Goal: Task Accomplishment & Management: Use online tool/utility

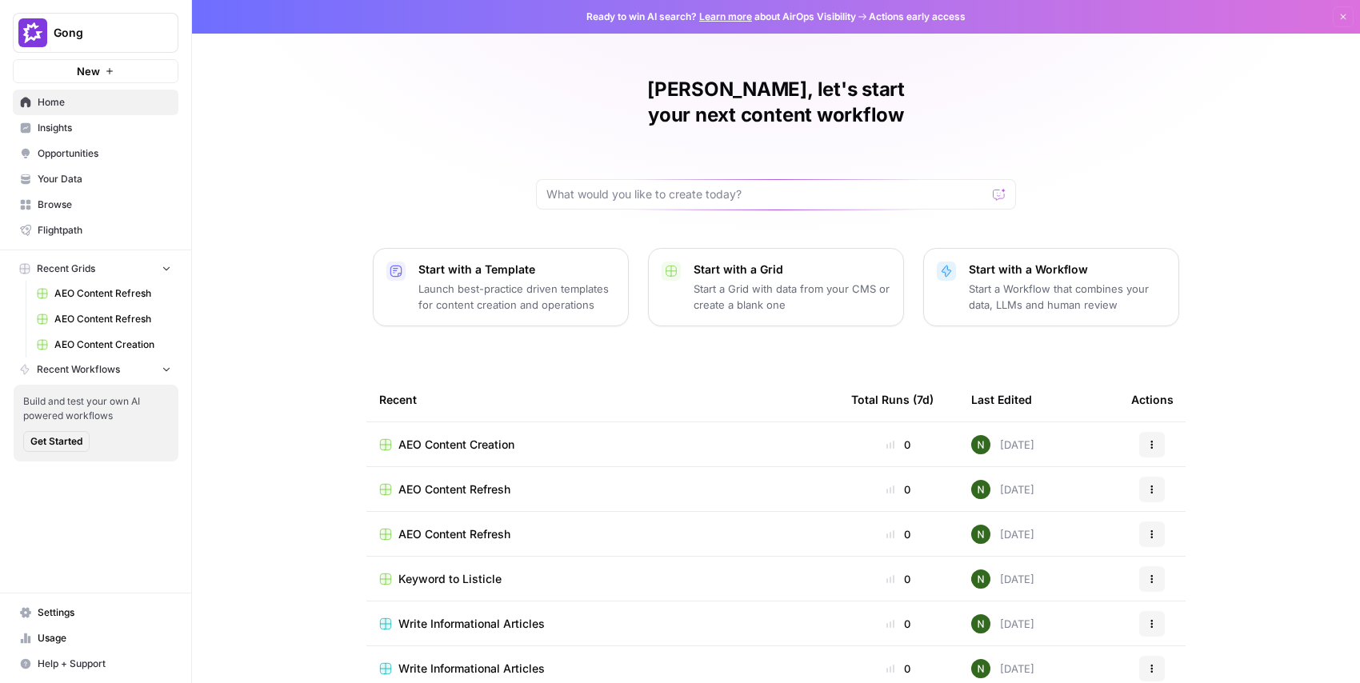
click at [115, 33] on span "Gong" at bounding box center [102, 33] width 97 height 16
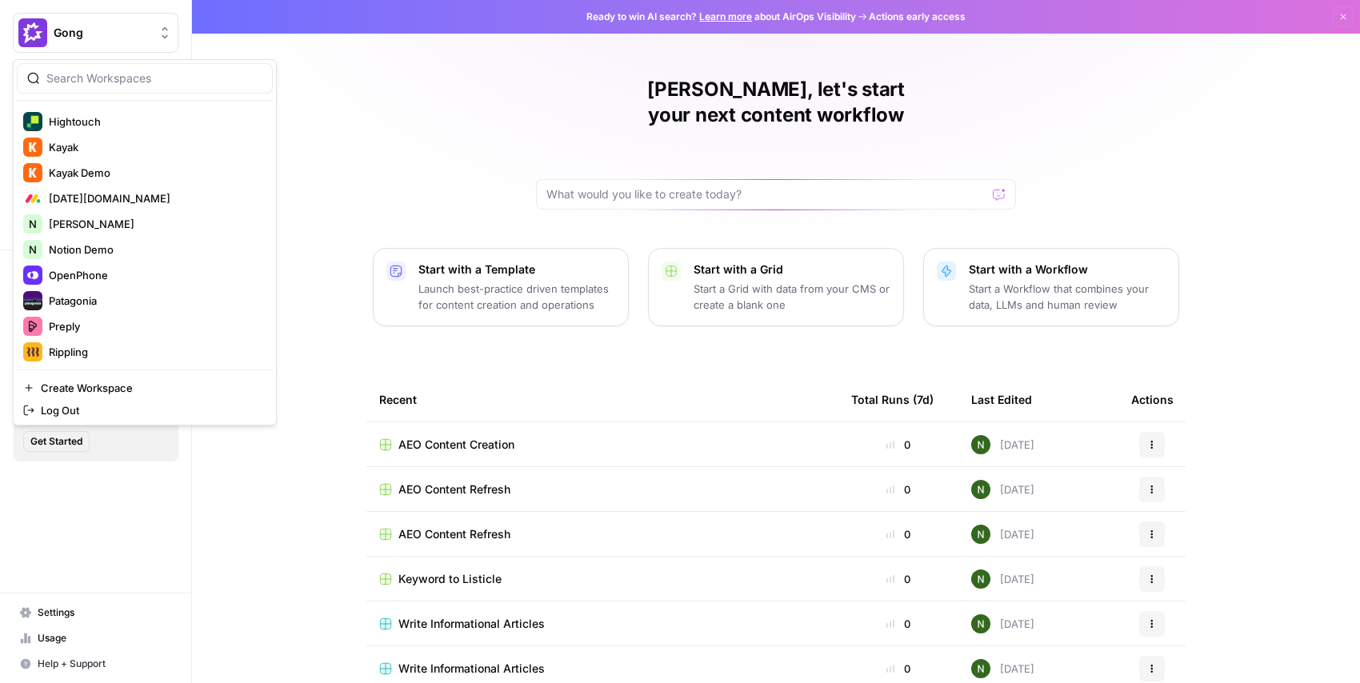
scroll to position [496, 0]
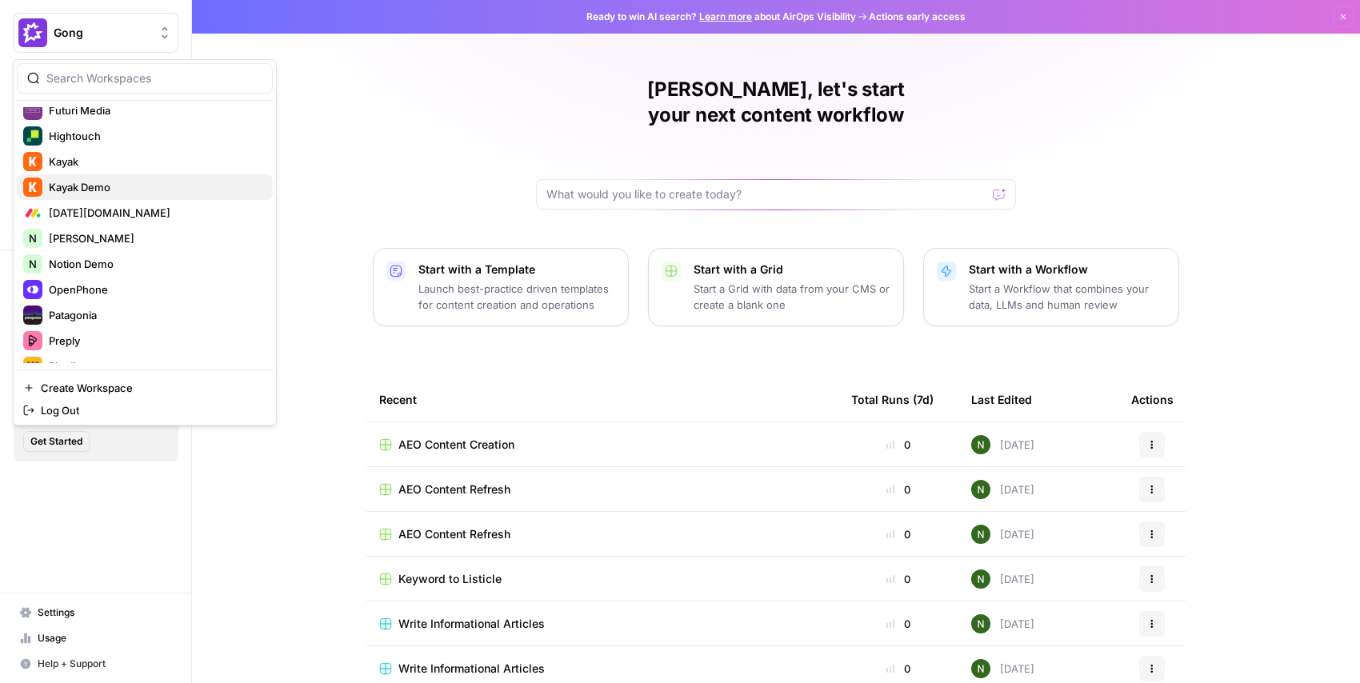
click at [101, 186] on span "Kayak Demo" at bounding box center [154, 187] width 211 height 16
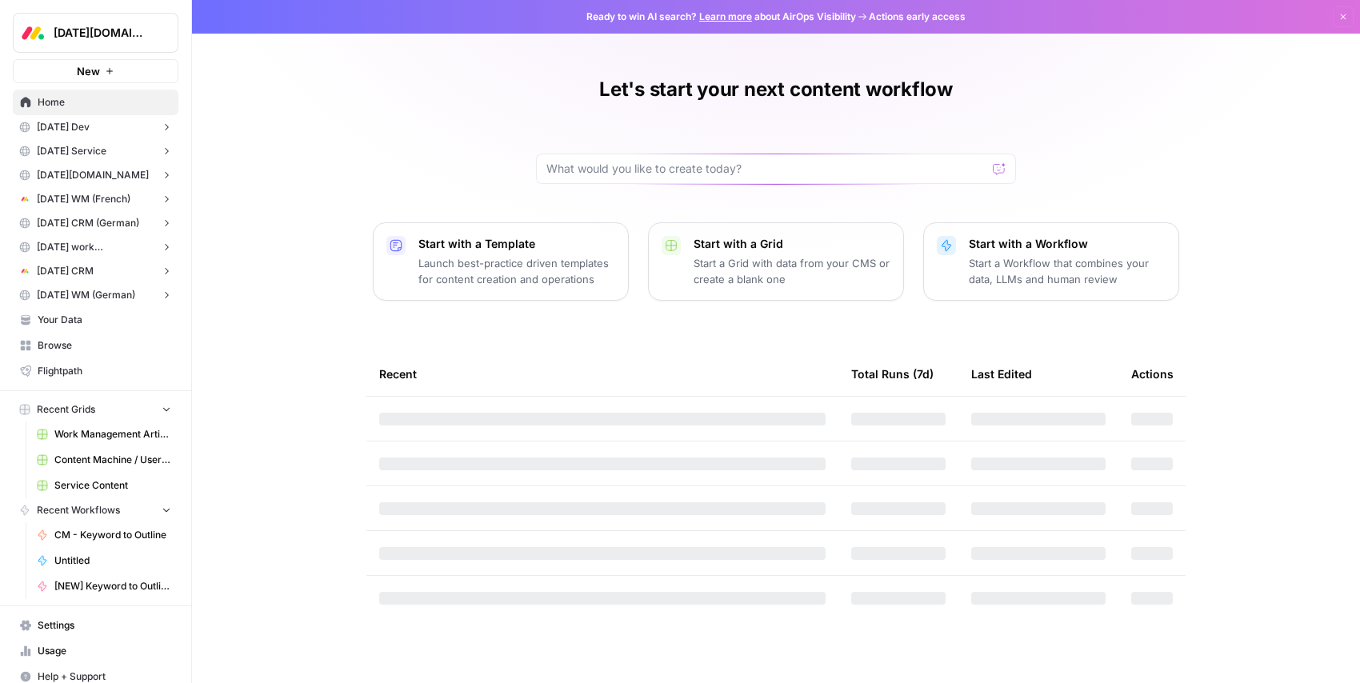
click at [97, 36] on span "Monday.com" at bounding box center [102, 33] width 97 height 16
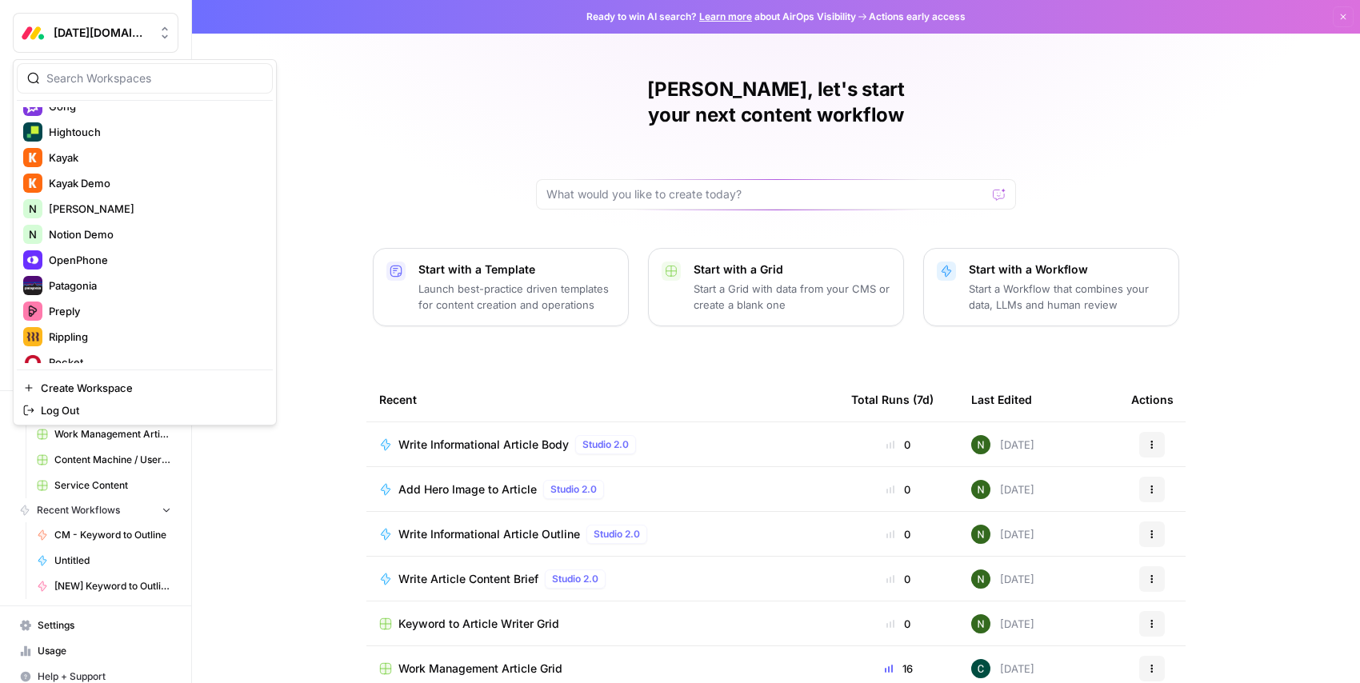
scroll to position [497, 0]
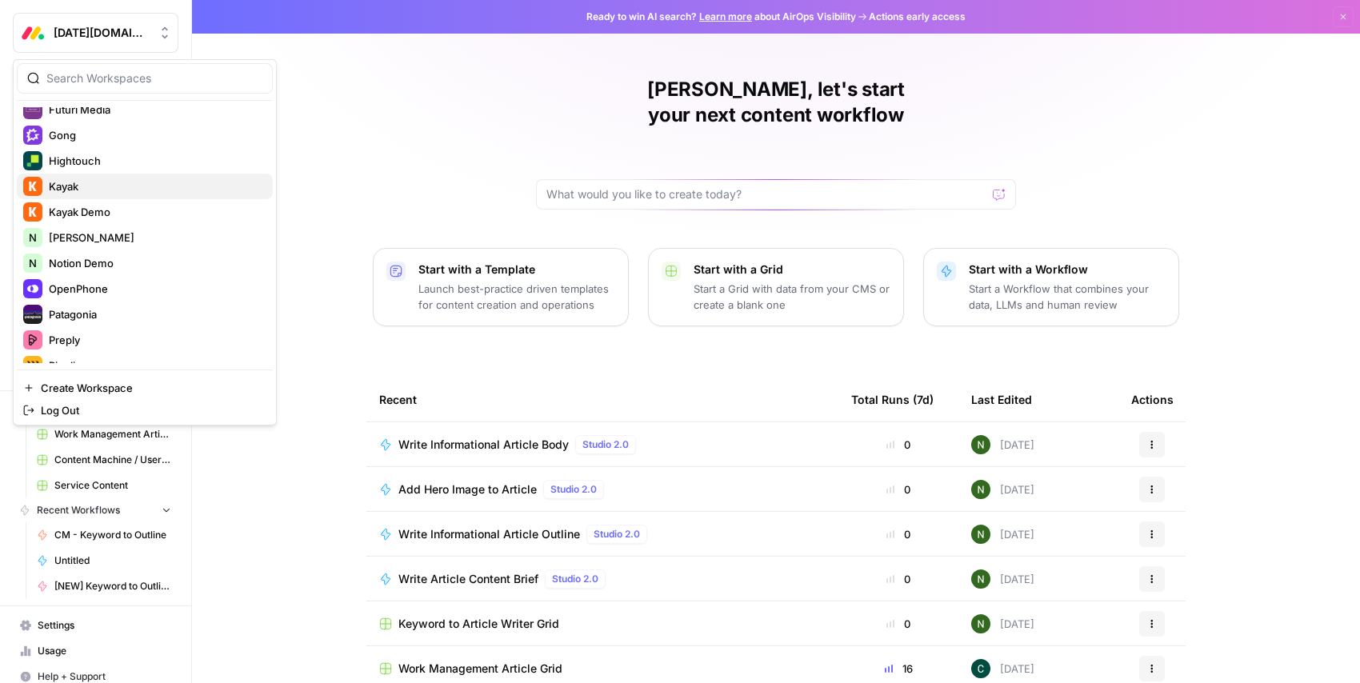
click at [78, 185] on span "Kayak" at bounding box center [154, 186] width 211 height 16
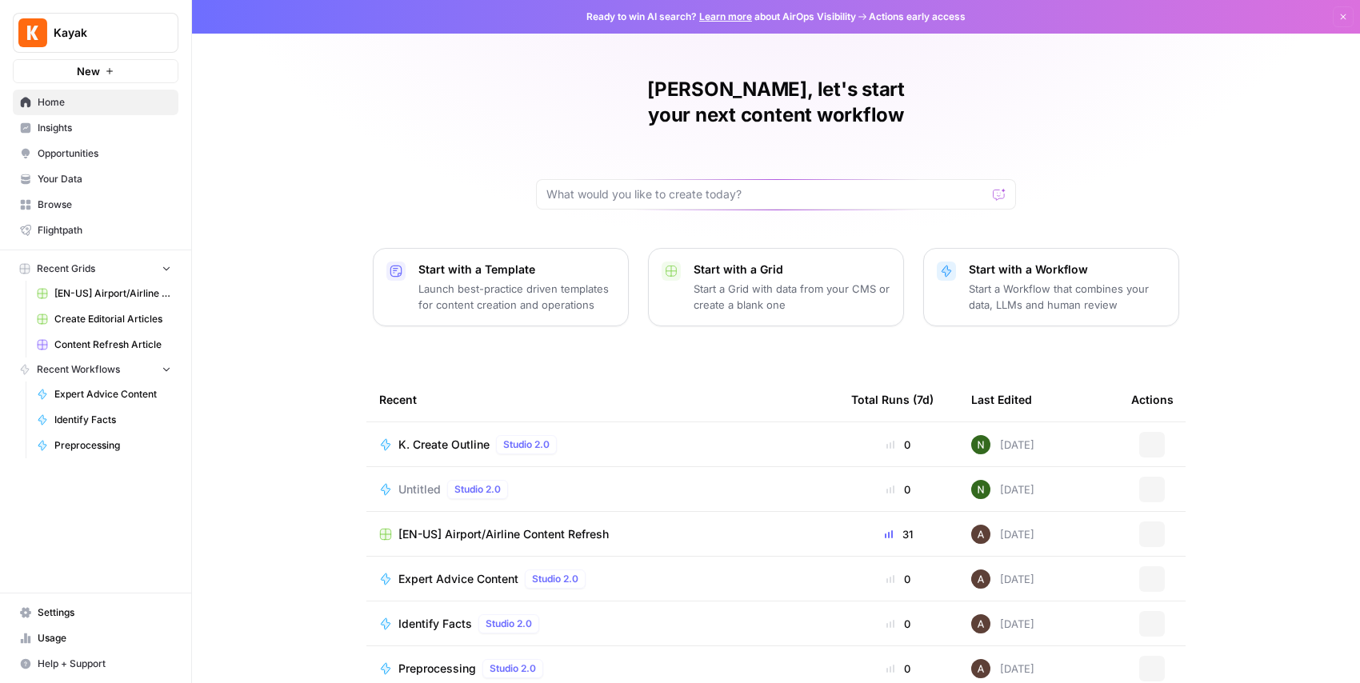
click at [78, 181] on span "Your Data" at bounding box center [105, 179] width 134 height 14
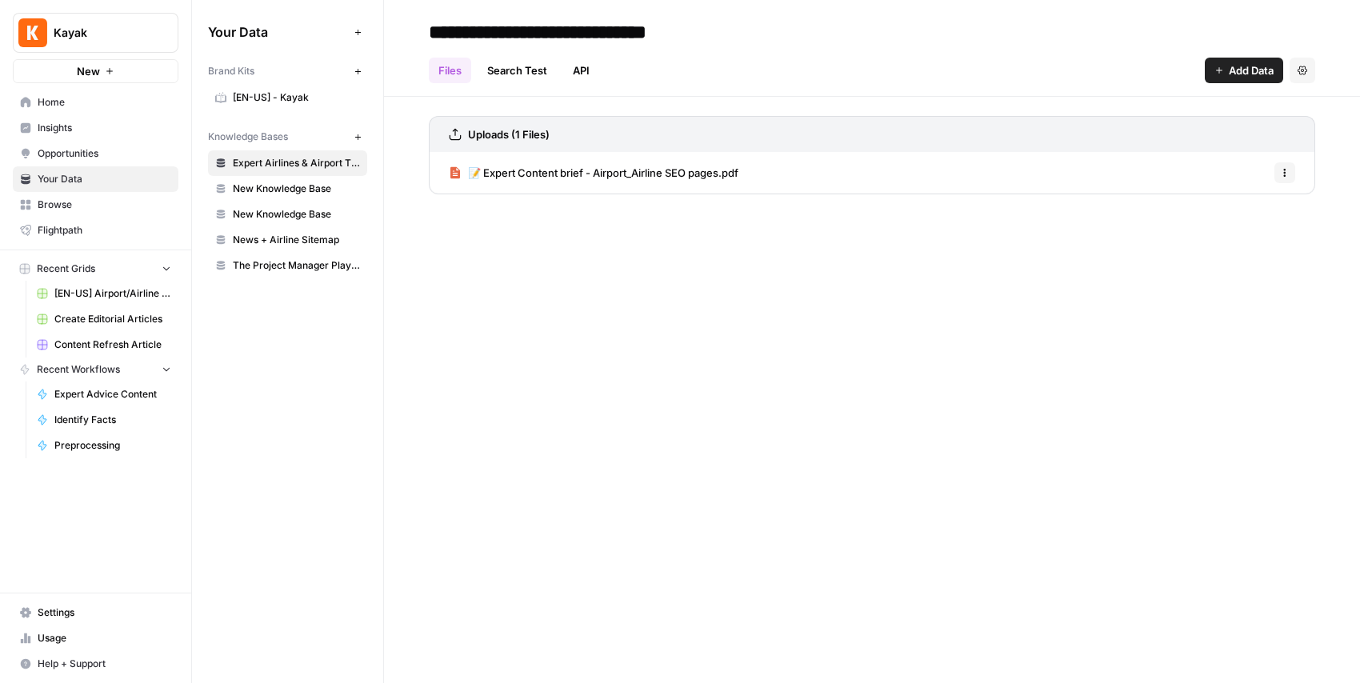
click at [286, 95] on span "[EN-US] - Kayak" at bounding box center [296, 97] width 127 height 14
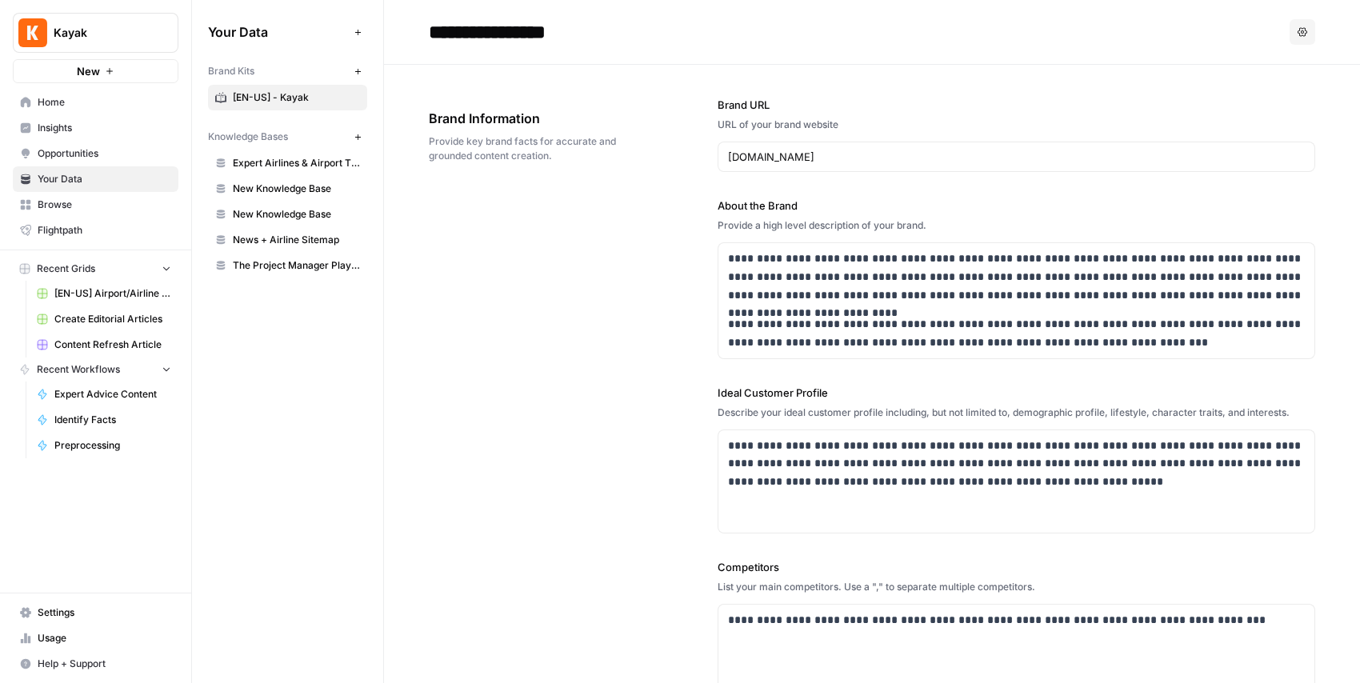
click at [50, 632] on span "Usage" at bounding box center [105, 638] width 134 height 14
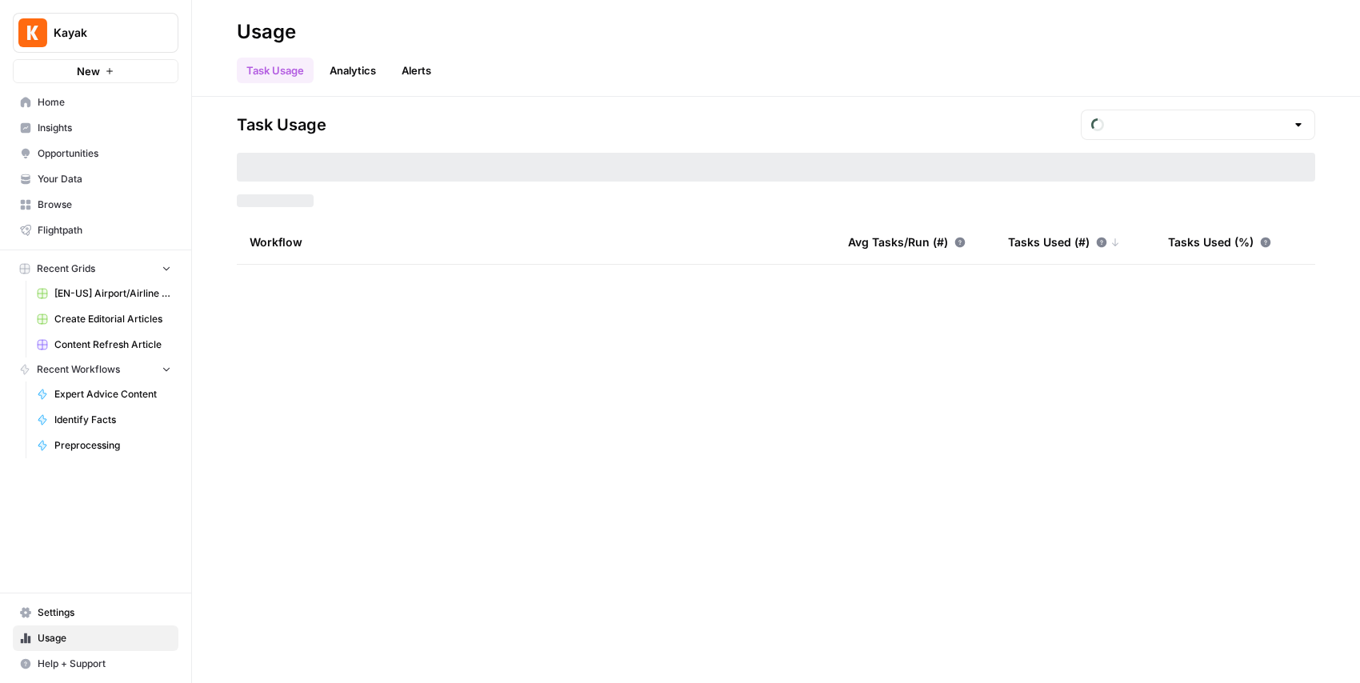
type input "August Tasks"
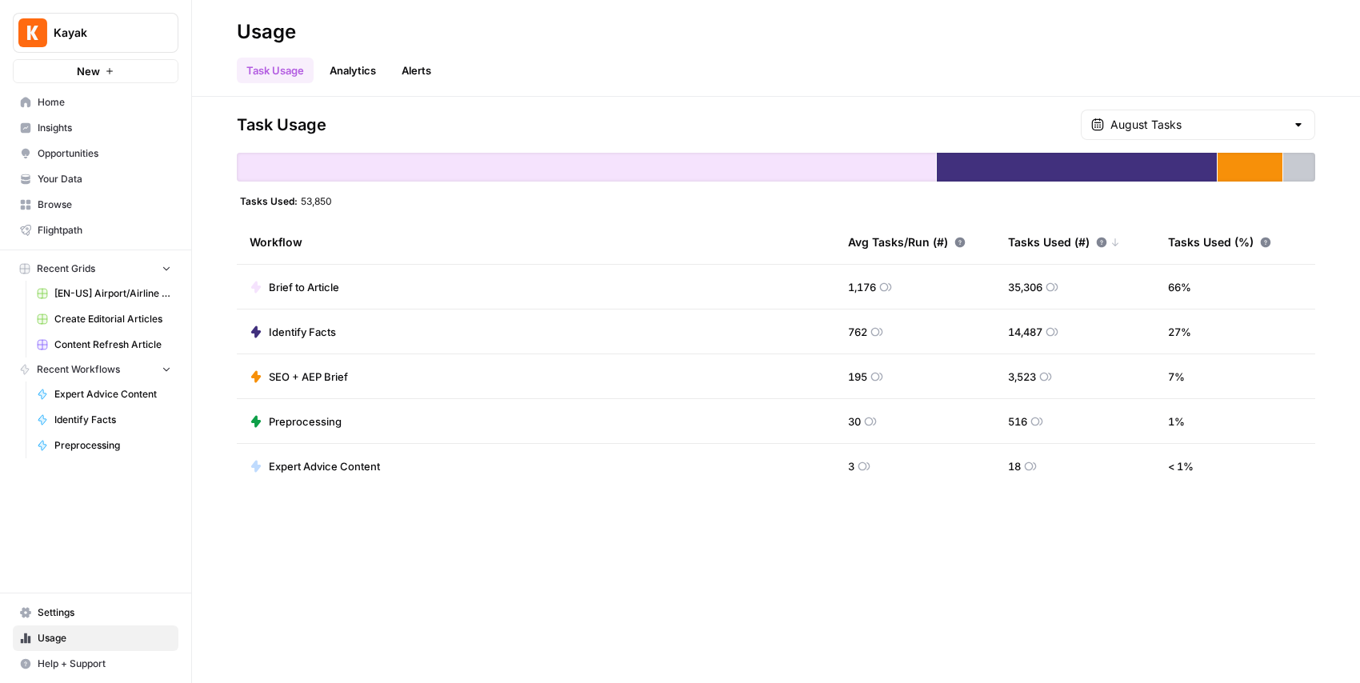
click at [611, 46] on div "Task Usage Analytics Alerts" at bounding box center [776, 64] width 1078 height 38
click at [822, 504] on div "Task Usage August Tasks Tasks Used: 53,850 Workflow Avg Tasks/Run (#) Tasks Use…" at bounding box center [776, 390] width 1168 height 586
click at [965, 241] on th "Avg Tasks/Run (#)" at bounding box center [915, 242] width 160 height 44
click at [965, 241] on div "Avg Tasks/Run (#)" at bounding box center [913, 242] width 130 height 44
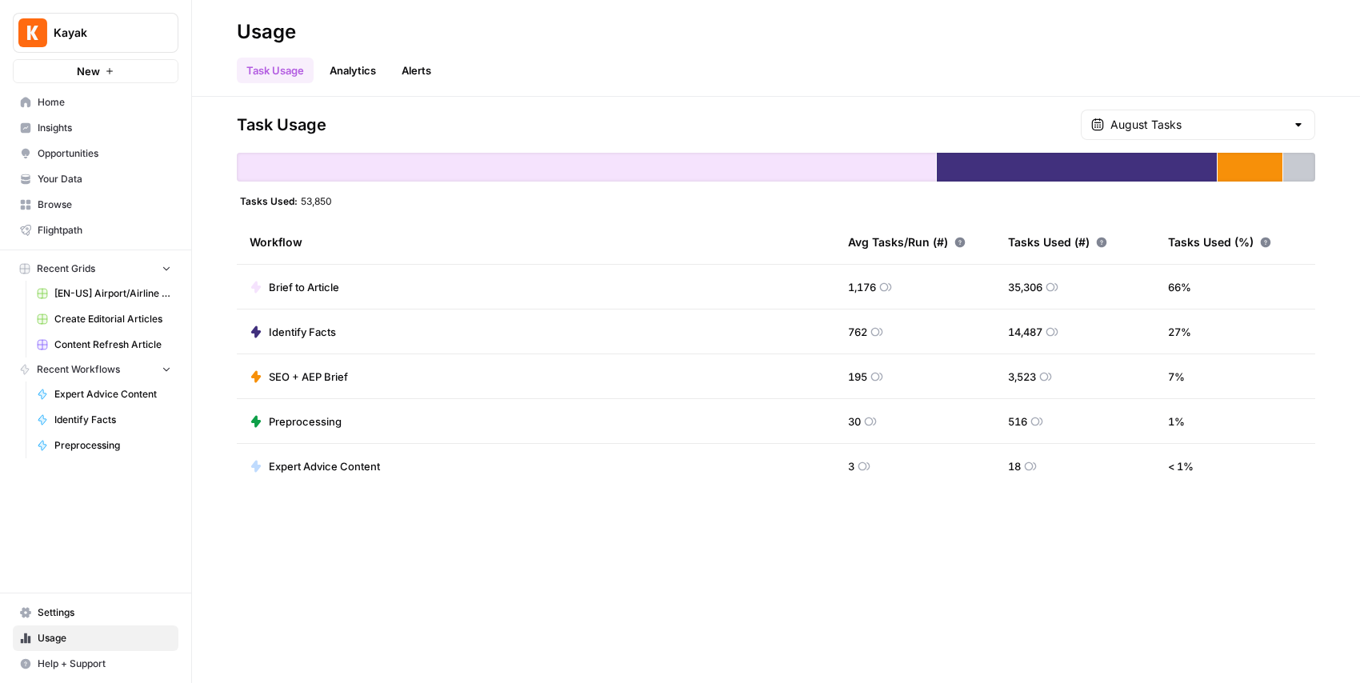
click at [610, 564] on div "Task Usage August Tasks Tasks Used: 53,850 Workflow Avg Tasks/Run (#) Tasks Use…" at bounding box center [776, 390] width 1168 height 586
click at [526, 61] on div "Task Usage Analytics Alerts" at bounding box center [776, 64] width 1078 height 38
click at [350, 82] on link "Analytics" at bounding box center [353, 71] width 66 height 26
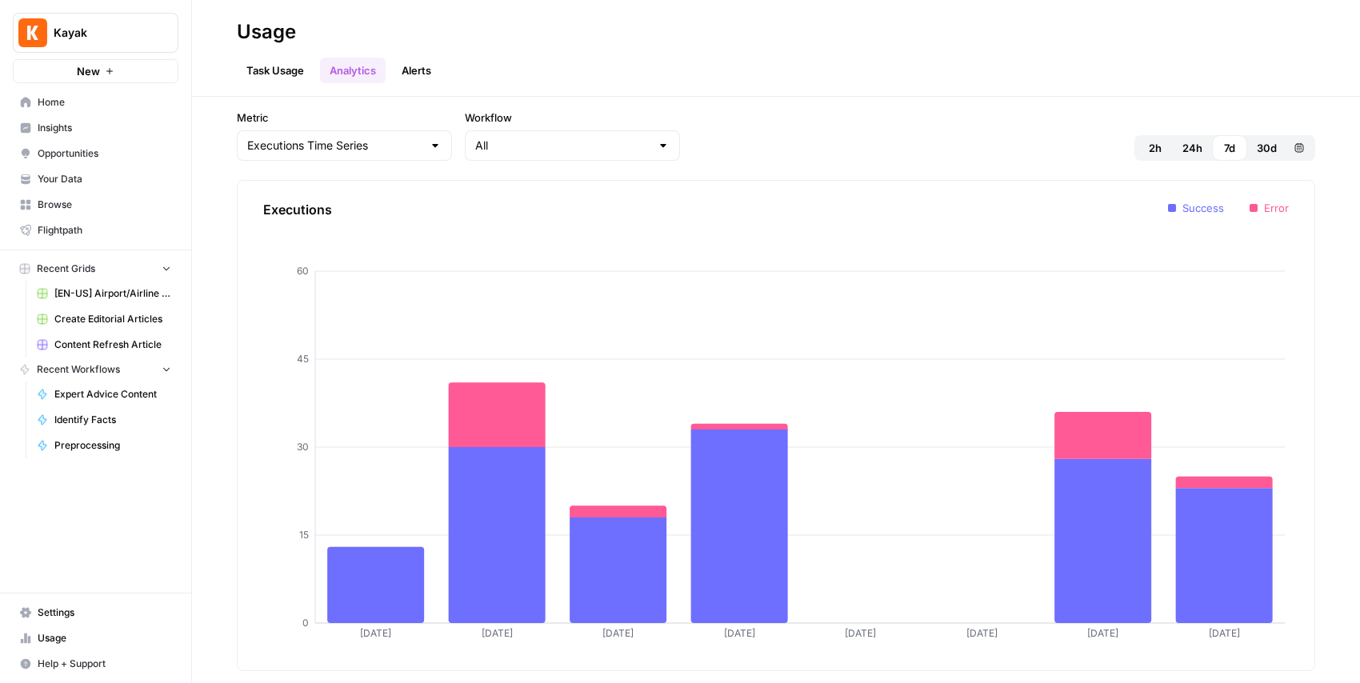
click at [432, 75] on link "Alerts" at bounding box center [416, 71] width 49 height 26
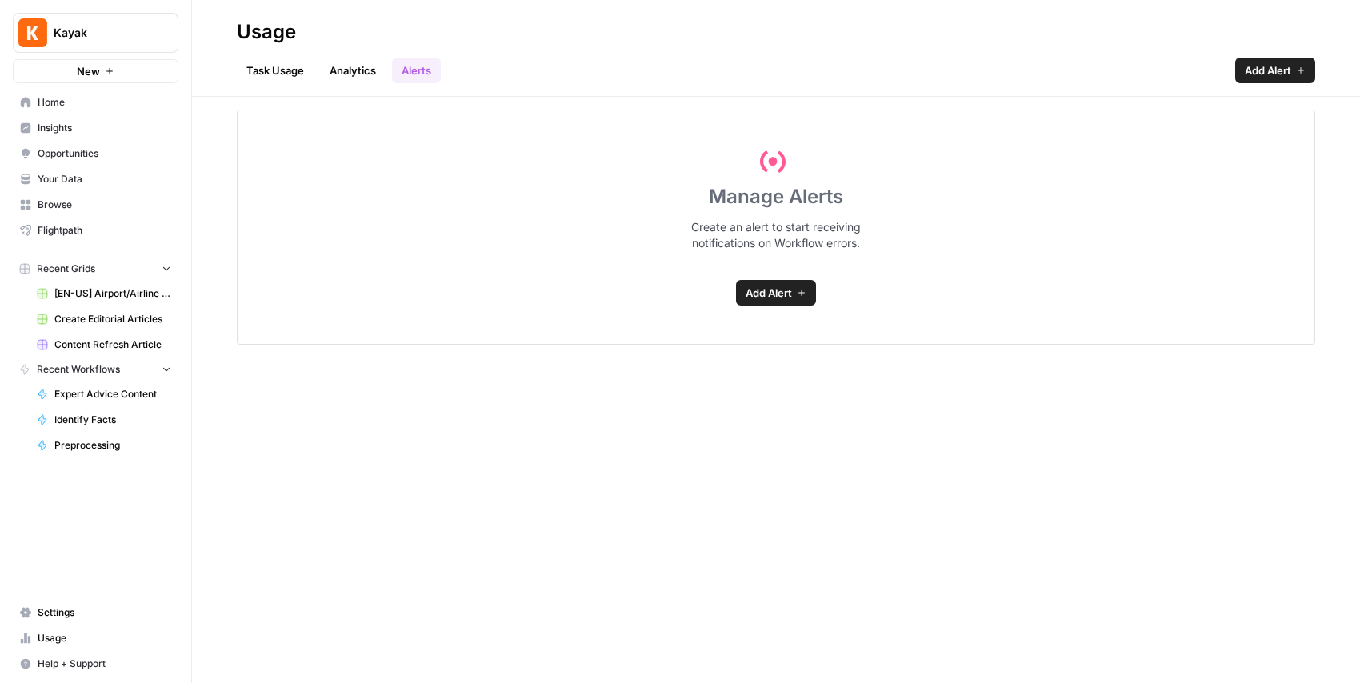
click at [290, 87] on header "Usage Task Usage Analytics Alerts Add Alert" at bounding box center [776, 48] width 1168 height 97
click at [287, 82] on link "Task Usage" at bounding box center [275, 71] width 77 height 26
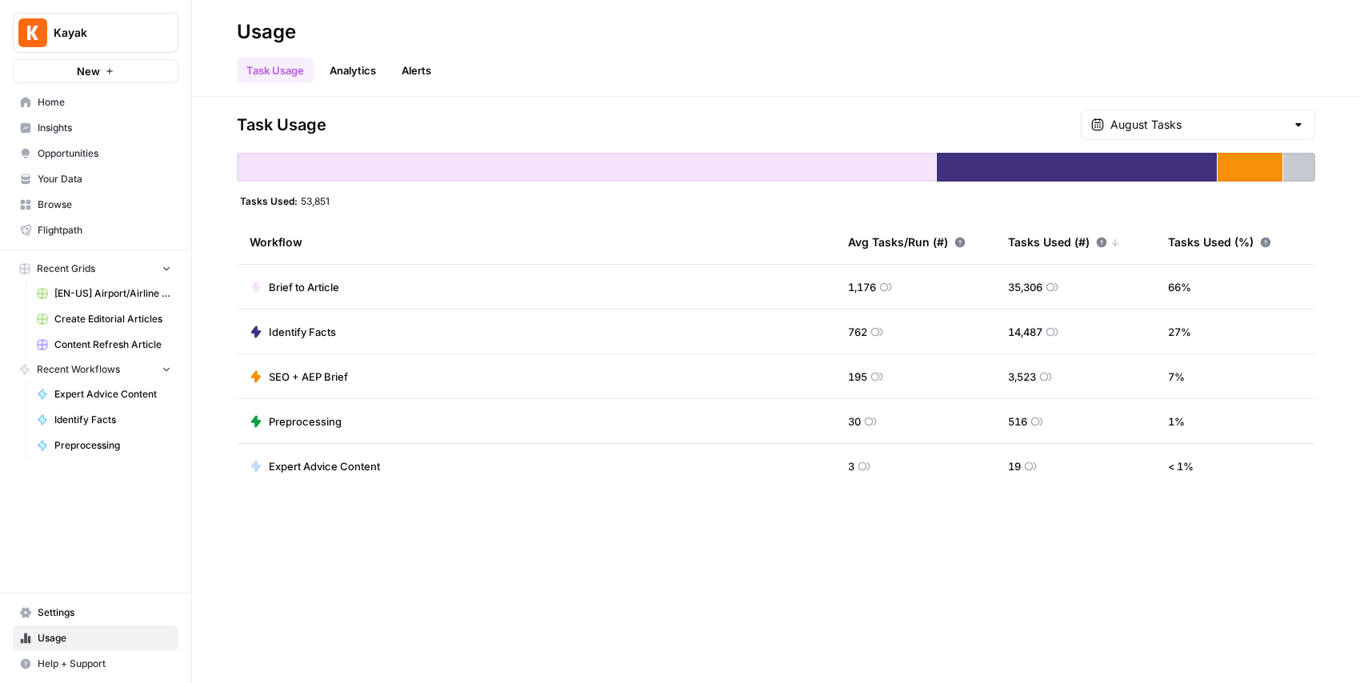
click at [61, 614] on span "Settings" at bounding box center [105, 613] width 134 height 14
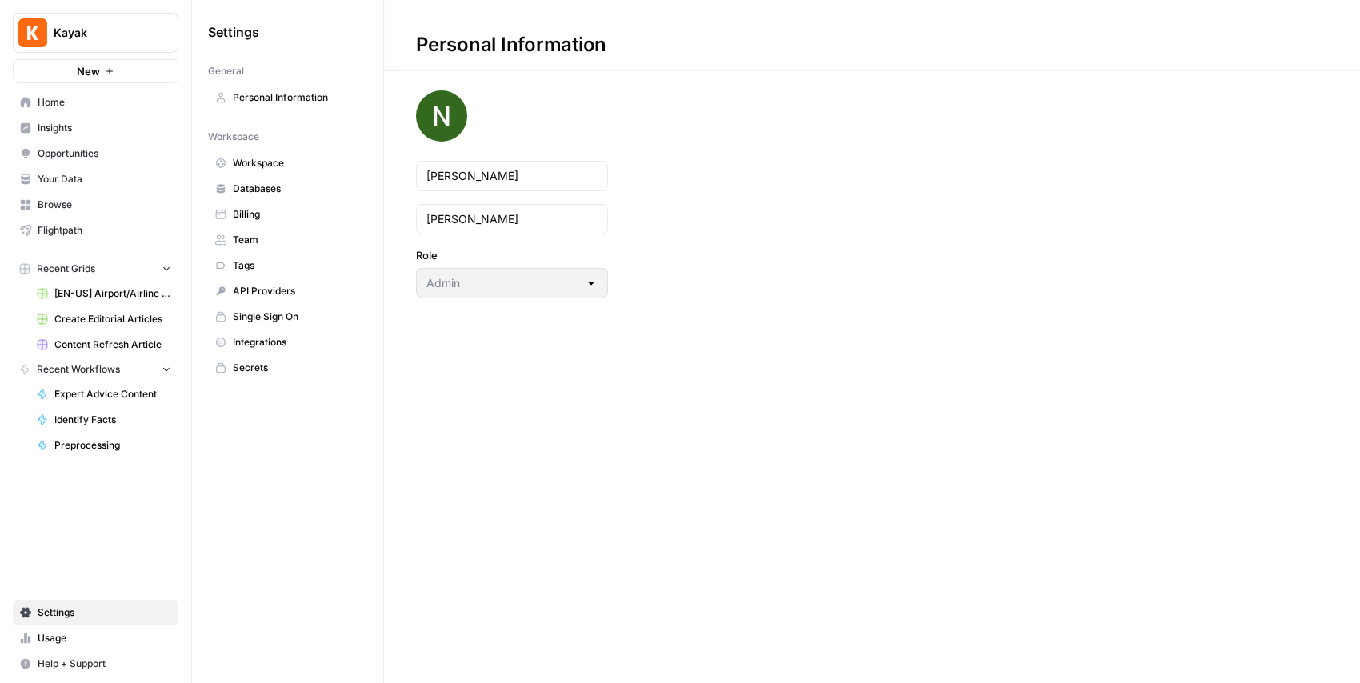
click at [307, 272] on span "Tags" at bounding box center [296, 265] width 127 height 14
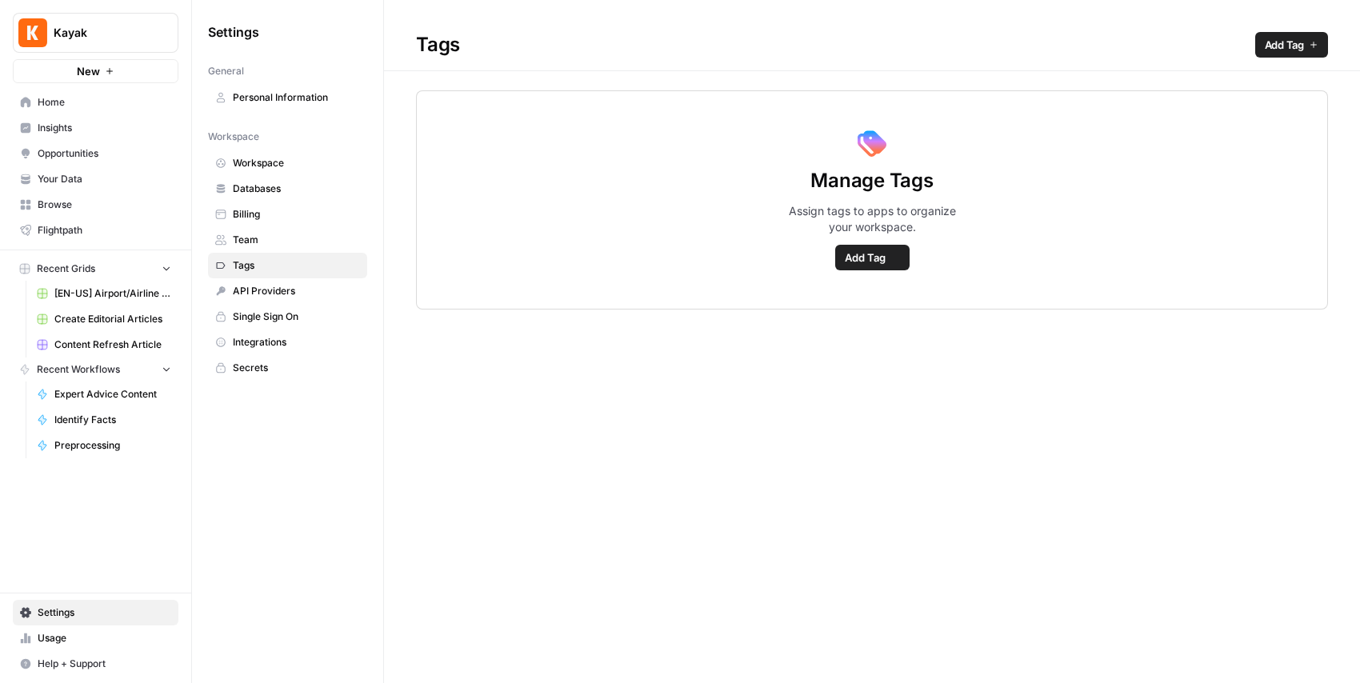
click at [306, 284] on span "API Providers" at bounding box center [296, 291] width 127 height 14
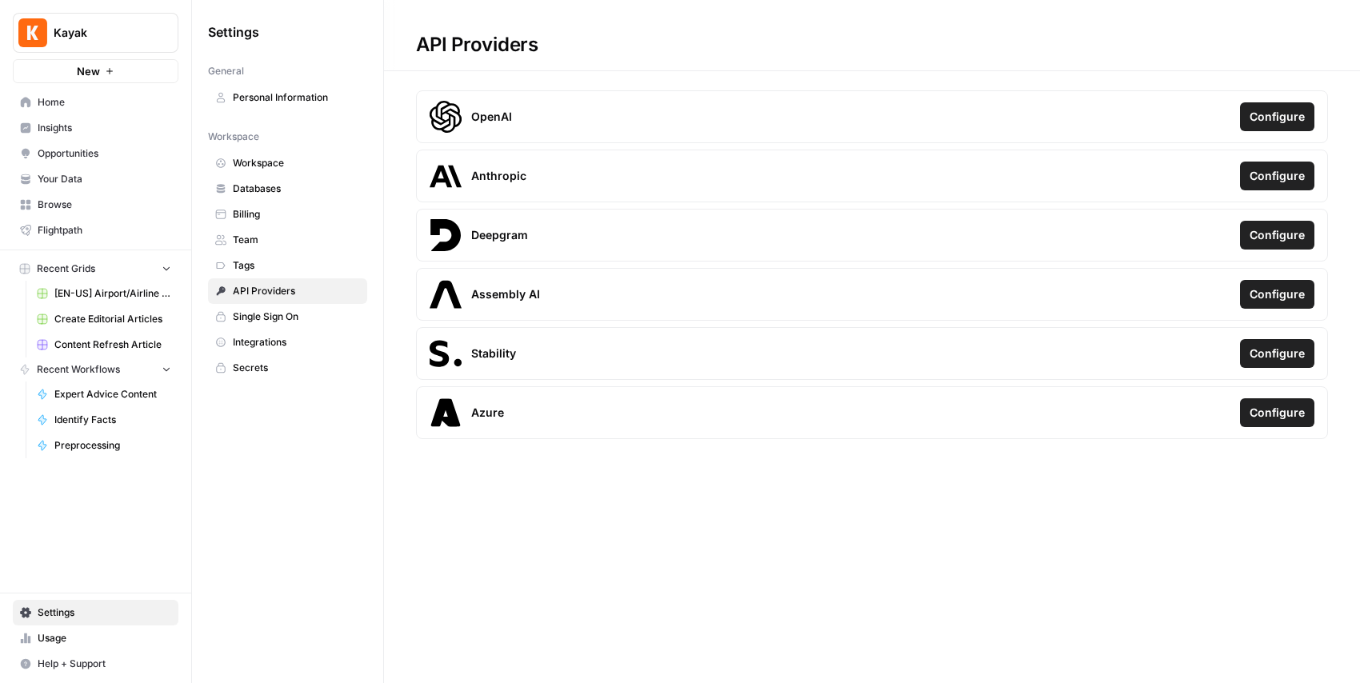
click at [818, 56] on h1 "API Providers" at bounding box center [872, 35] width 976 height 71
click at [1272, 126] on button "Configure" at bounding box center [1277, 116] width 74 height 29
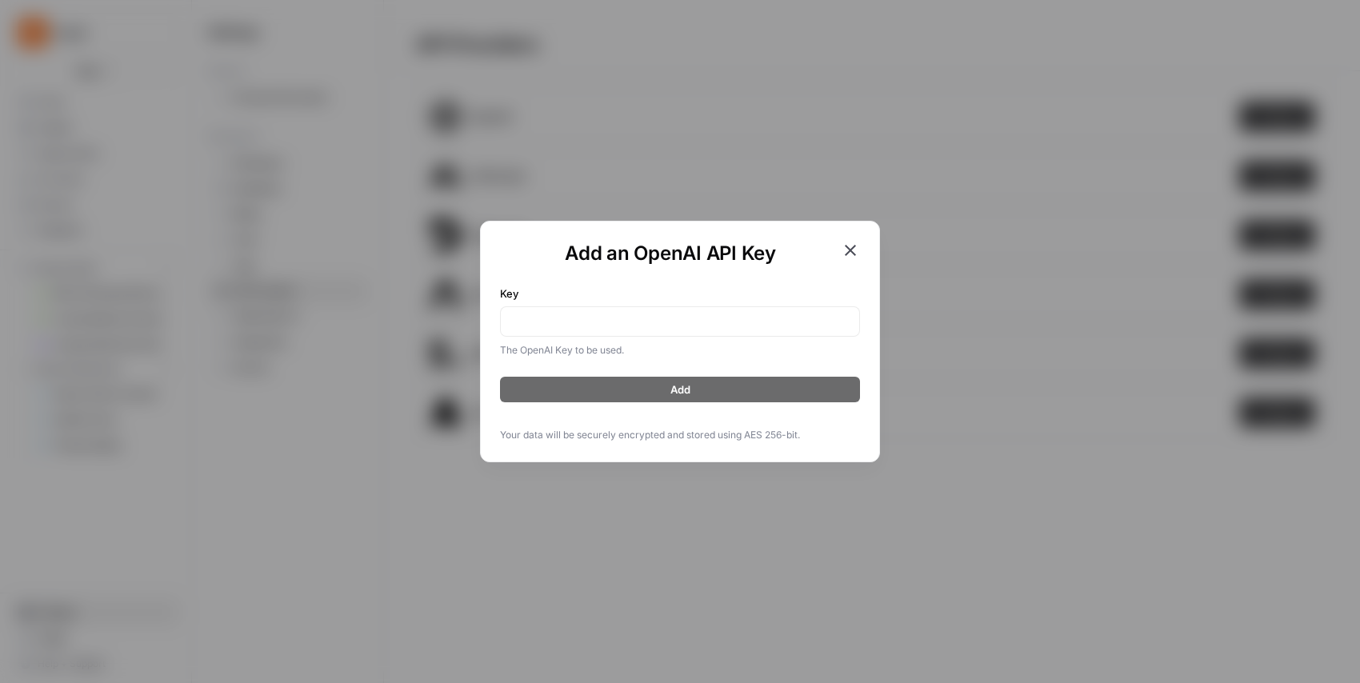
click at [843, 256] on icon "button" at bounding box center [850, 250] width 19 height 19
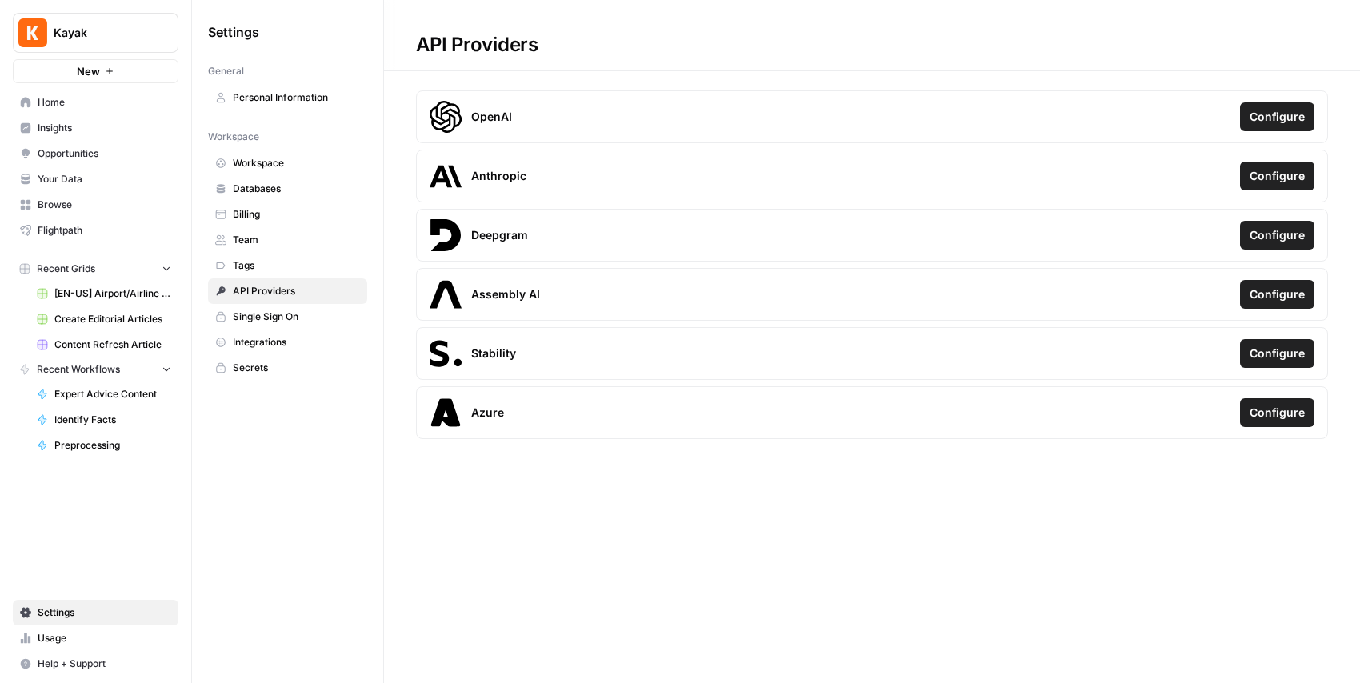
click at [556, 460] on div "API Providers OpenAI Configure Anthropic Configure Deepgram Configure Assembly …" at bounding box center [872, 341] width 976 height 683
click at [75, 644] on span "Usage" at bounding box center [105, 638] width 134 height 14
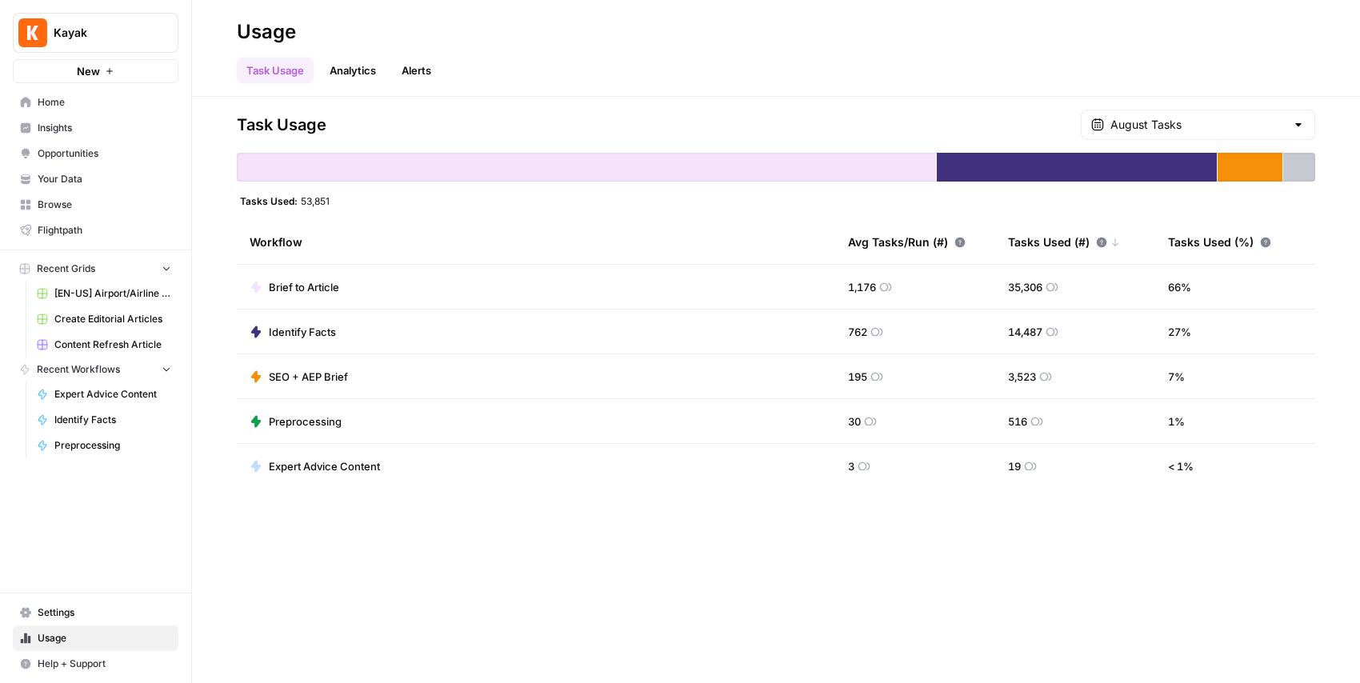
click at [505, 36] on h2 "Usage" at bounding box center [776, 32] width 1078 height 26
click at [542, 118] on div "Task Usage August Tasks" at bounding box center [776, 125] width 1078 height 30
drag, startPoint x: 830, startPoint y: 285, endPoint x: 939, endPoint y: 283, distance: 108.8
click at [939, 283] on tr "Brief to Article 1,176 35,306 66 %" at bounding box center [776, 287] width 1078 height 45
click at [991, 290] on td "1,176" at bounding box center [915, 287] width 160 height 44
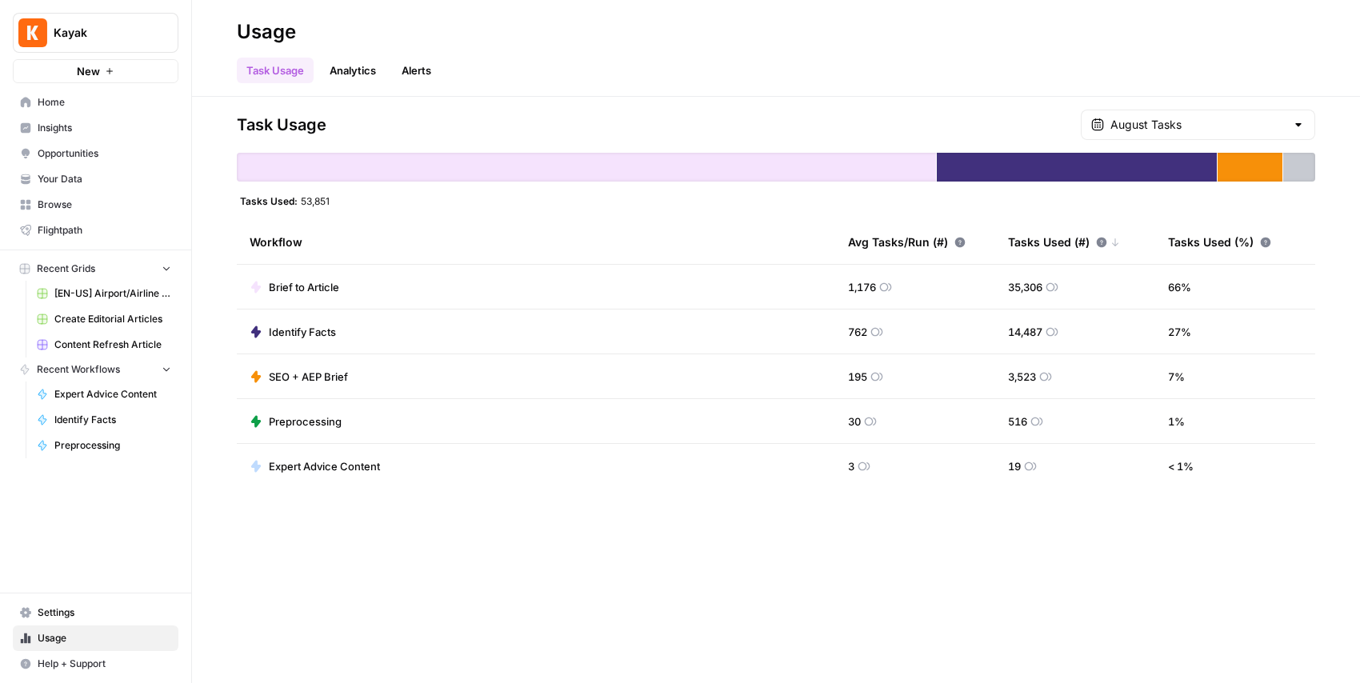
drag, startPoint x: 1007, startPoint y: 286, endPoint x: 1056, endPoint y: 289, distance: 48.9
click at [1056, 289] on td "35,306" at bounding box center [1075, 287] width 160 height 44
drag, startPoint x: 826, startPoint y: 284, endPoint x: 898, endPoint y: 291, distance: 72.4
click at [898, 291] on tr "Brief to Article 1,176 35,306 66 %" at bounding box center [776, 287] width 1078 height 45
click at [806, 288] on td "Brief to Article" at bounding box center [536, 287] width 598 height 44
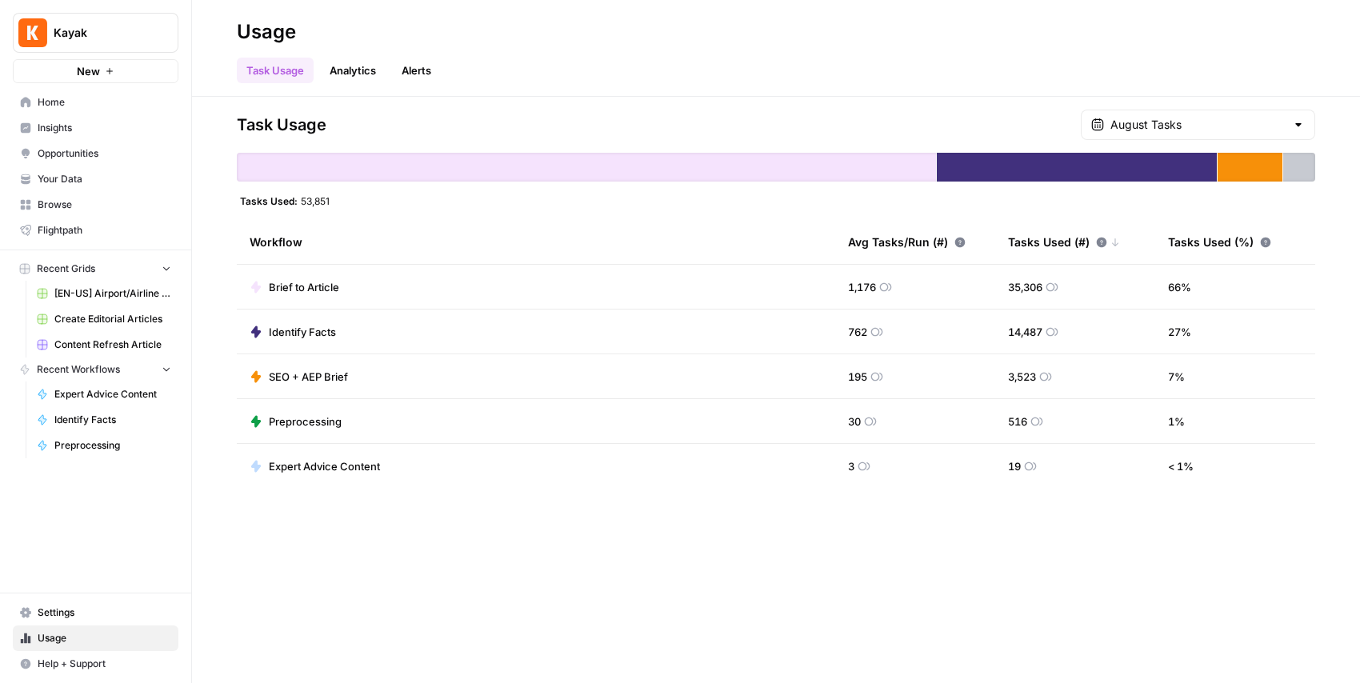
drag, startPoint x: 829, startPoint y: 282, endPoint x: 940, endPoint y: 288, distance: 111.3
click at [940, 288] on tr "Brief to Article 1,176 35,306 66 %" at bounding box center [776, 287] width 1078 height 45
click at [490, 542] on div "Task Usage August Tasks Tasks Used: 53,851 Workflow Avg Tasks/Run (#) Tasks Use…" at bounding box center [776, 390] width 1168 height 586
click at [86, 291] on span "[EN-US] Airport/Airline Content Refresh" at bounding box center [112, 293] width 117 height 14
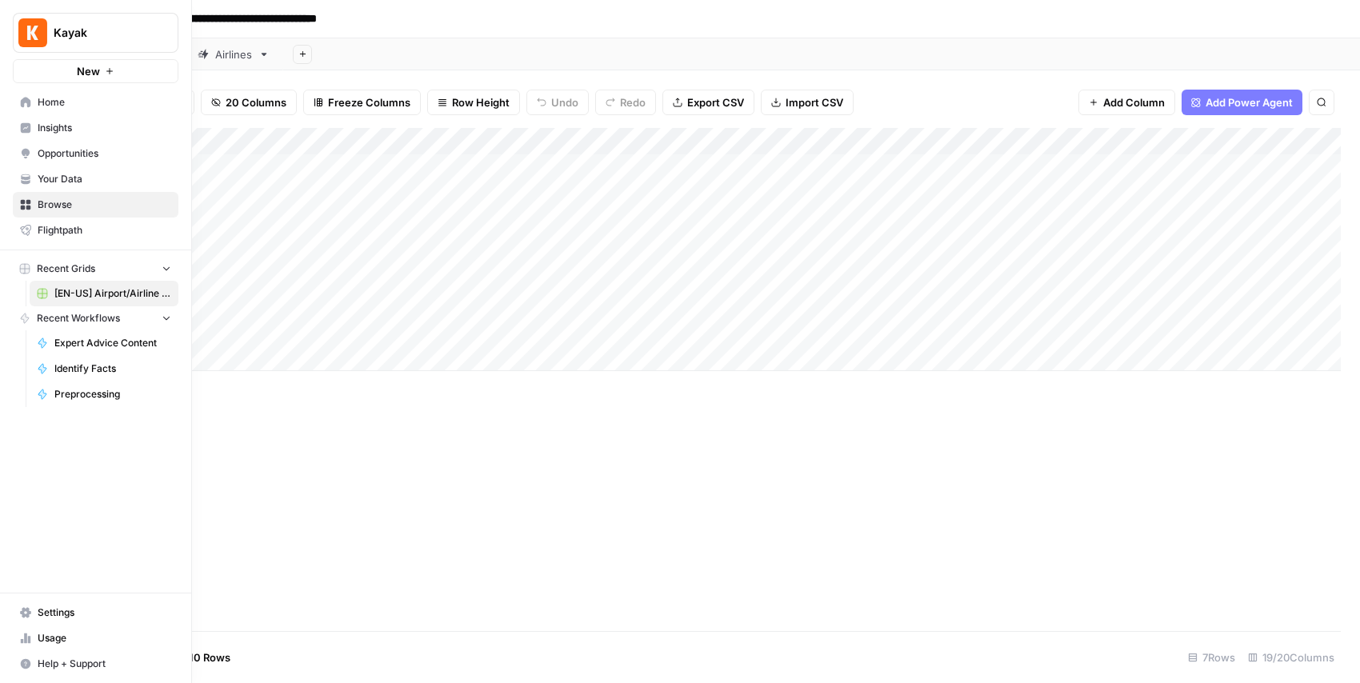
click at [55, 639] on span "Usage" at bounding box center [105, 638] width 134 height 14
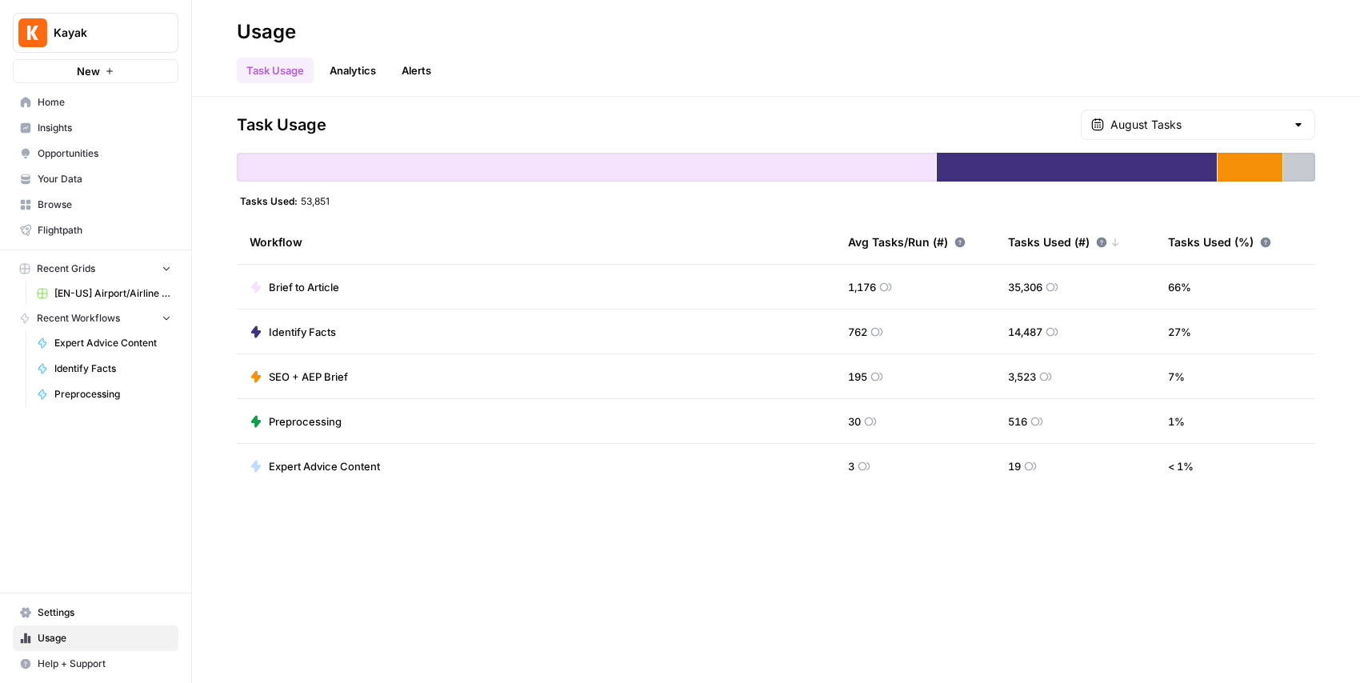
click at [271, 335] on span "Identify Facts" at bounding box center [302, 332] width 67 height 16
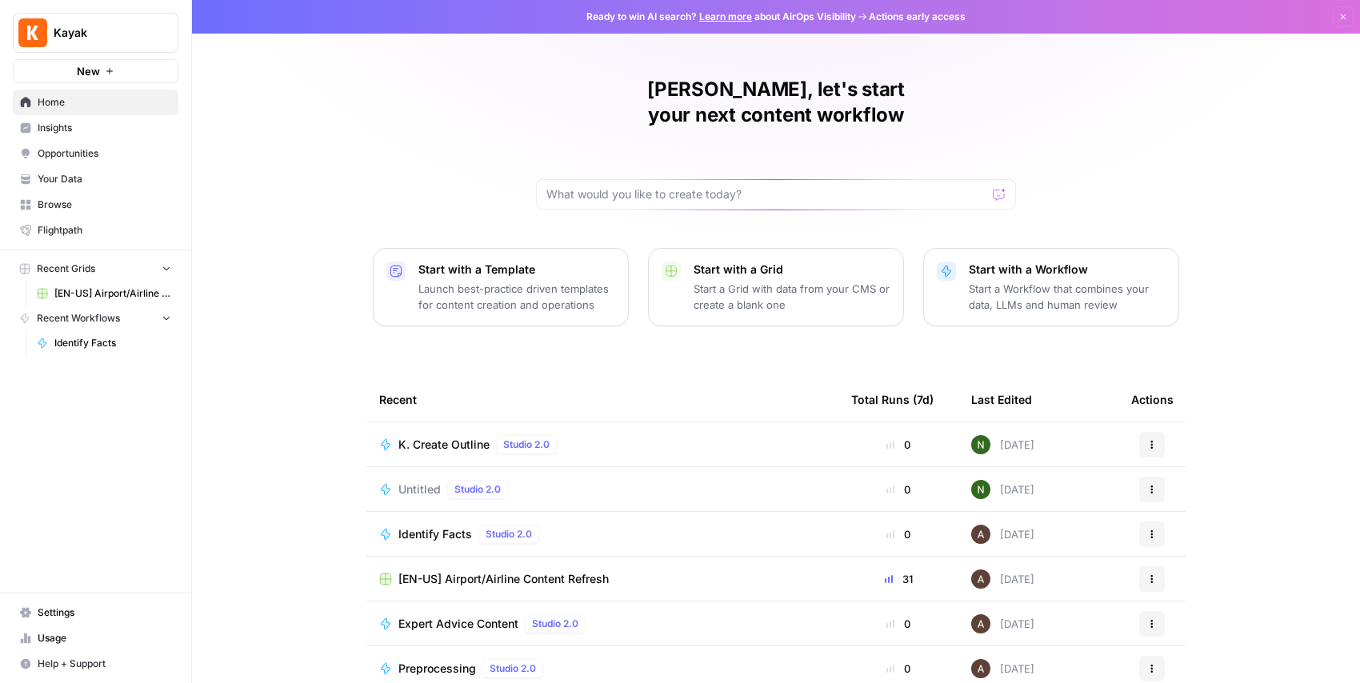
click at [45, 643] on span "Usage" at bounding box center [105, 638] width 134 height 14
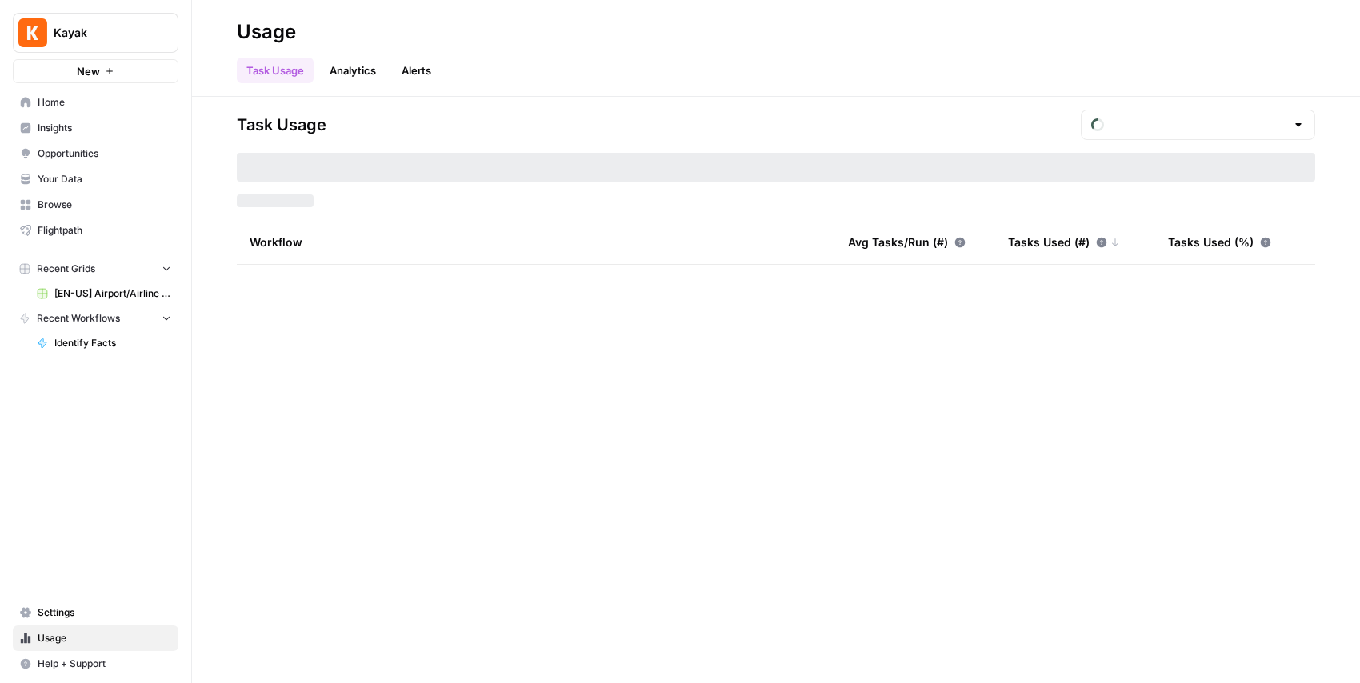
type input "August Tasks"
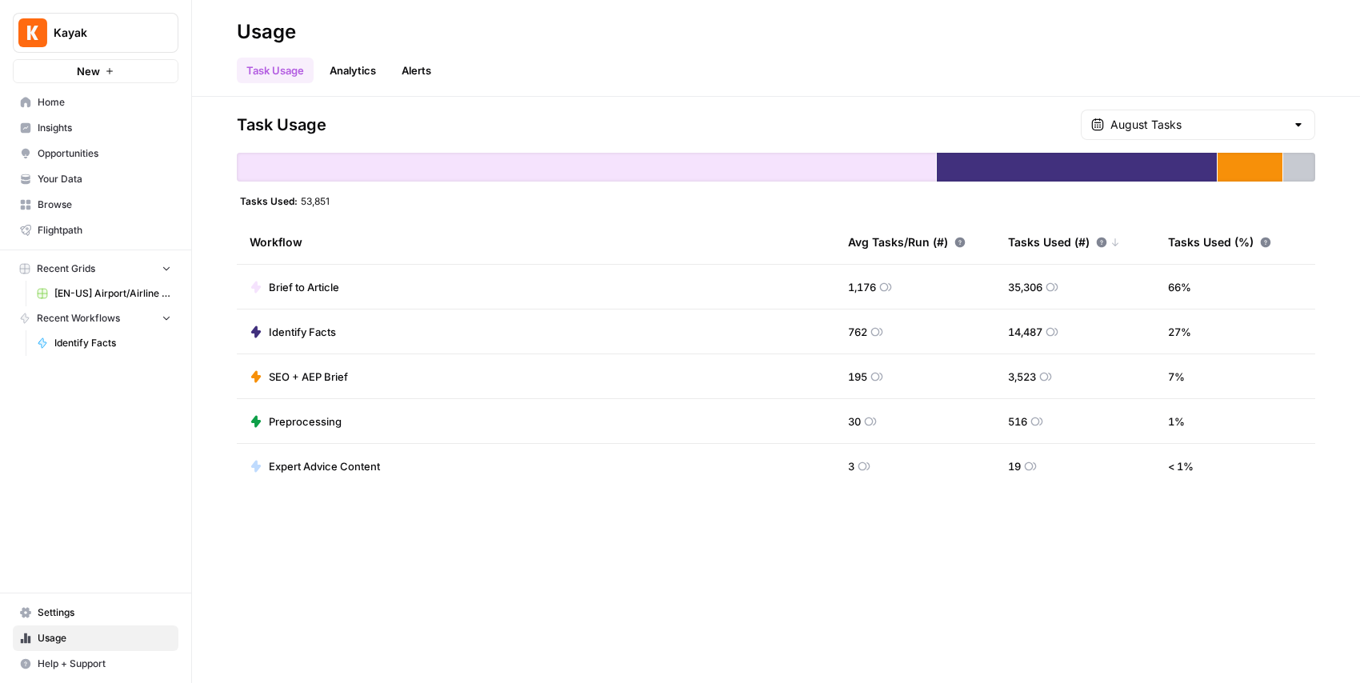
click at [284, 287] on span "Brief to Article" at bounding box center [304, 287] width 70 height 16
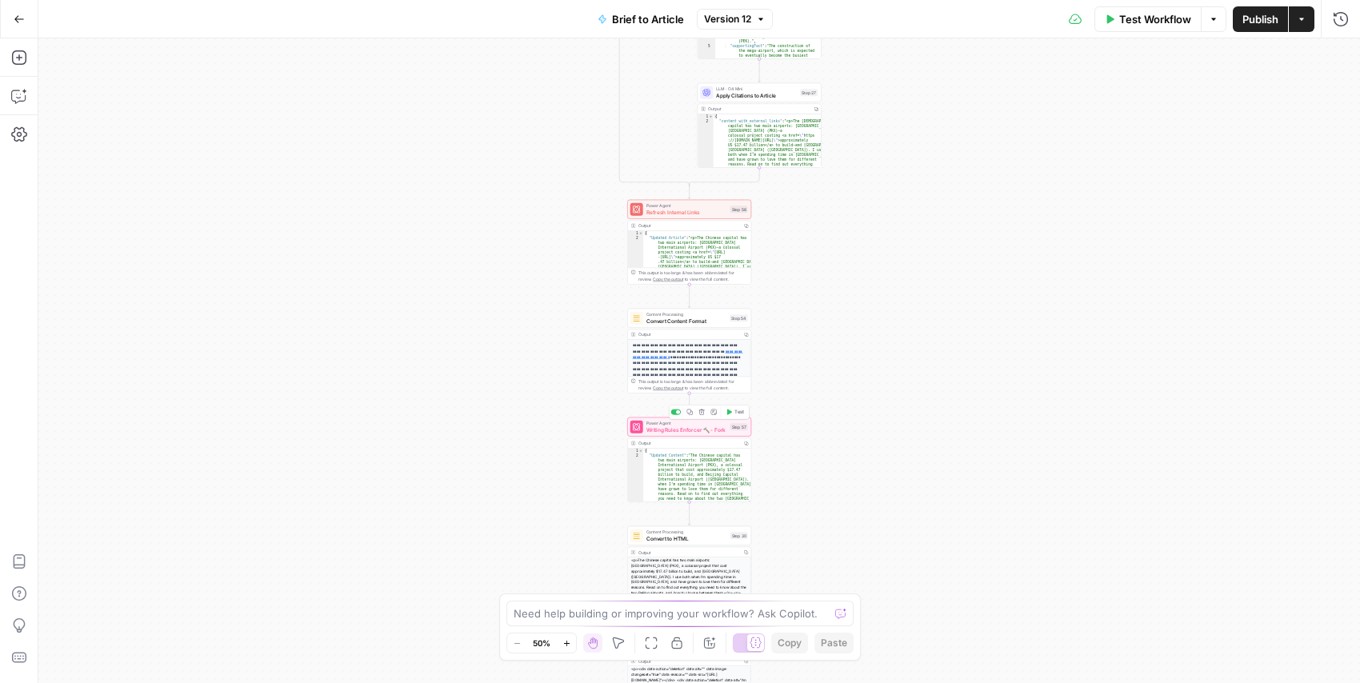
click at [680, 426] on span "Writing Rules Enforcer 🔨 - Fork" at bounding box center [686, 430] width 81 height 8
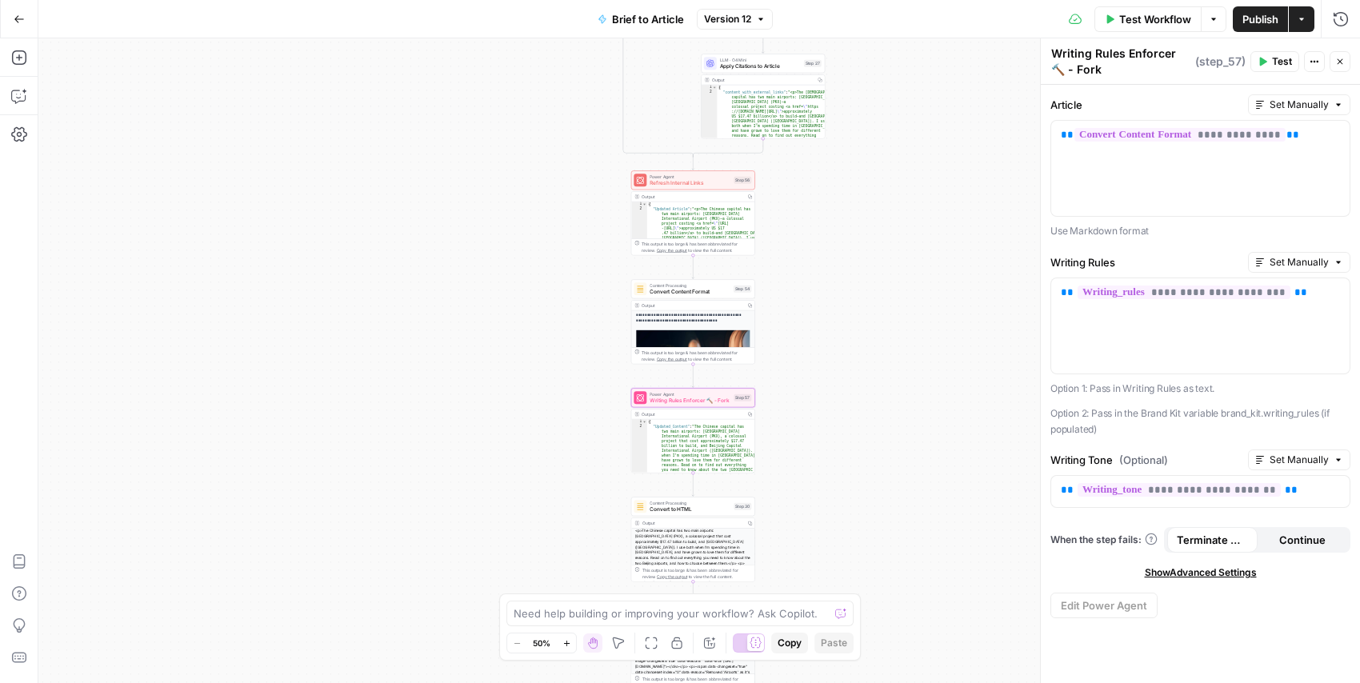
scroll to position [70, 0]
click at [682, 181] on span "Refresh Internal Links" at bounding box center [690, 183] width 81 height 8
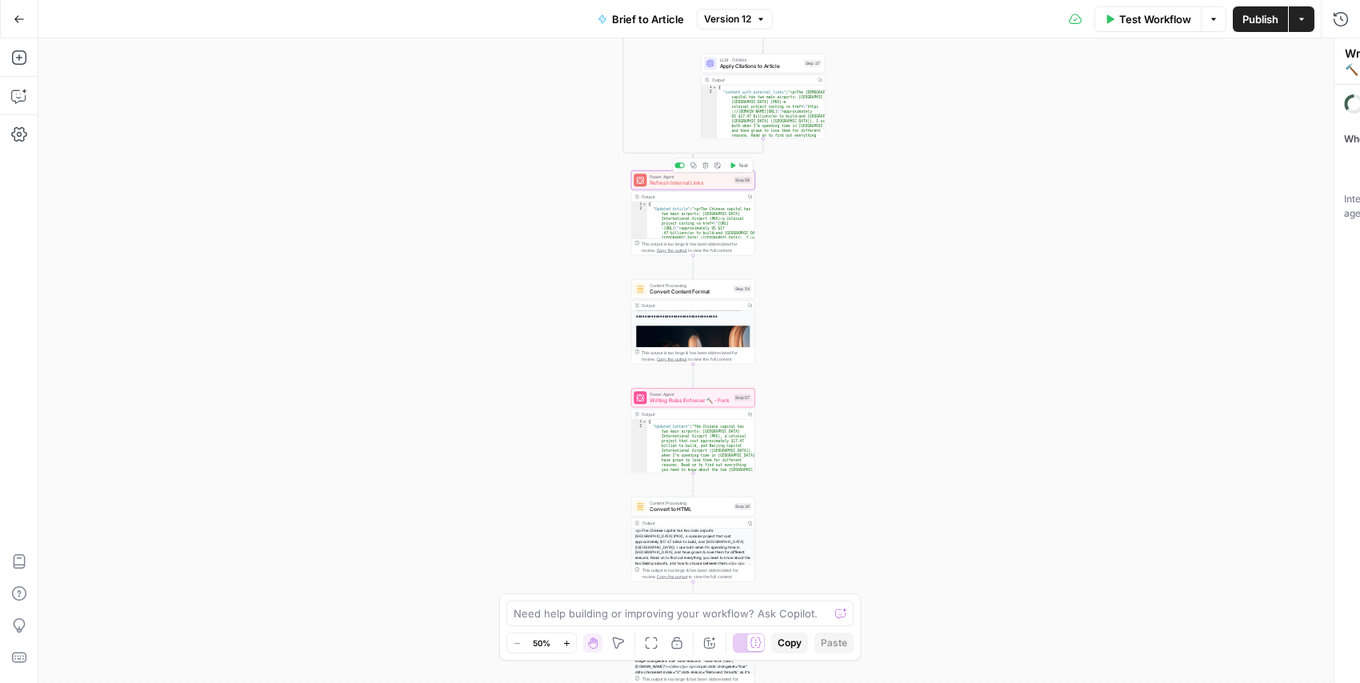
type textarea "Refresh Internal Links"
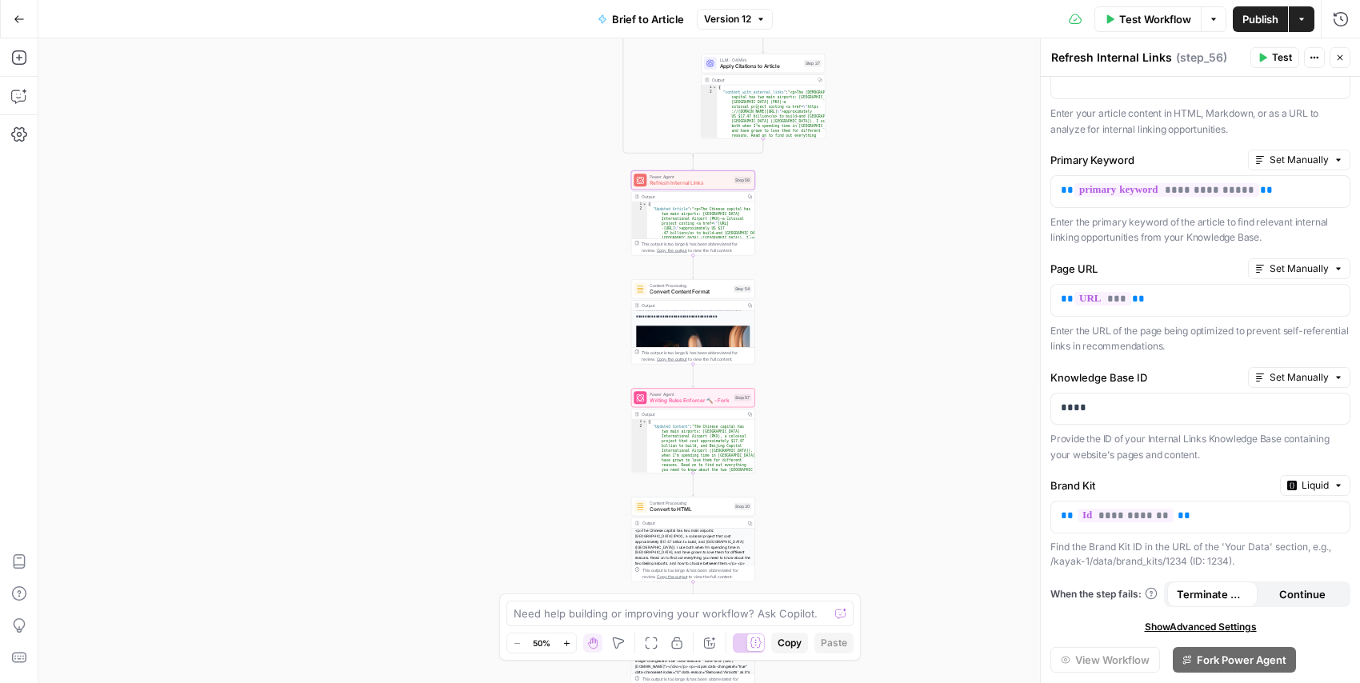
scroll to position [150, 0]
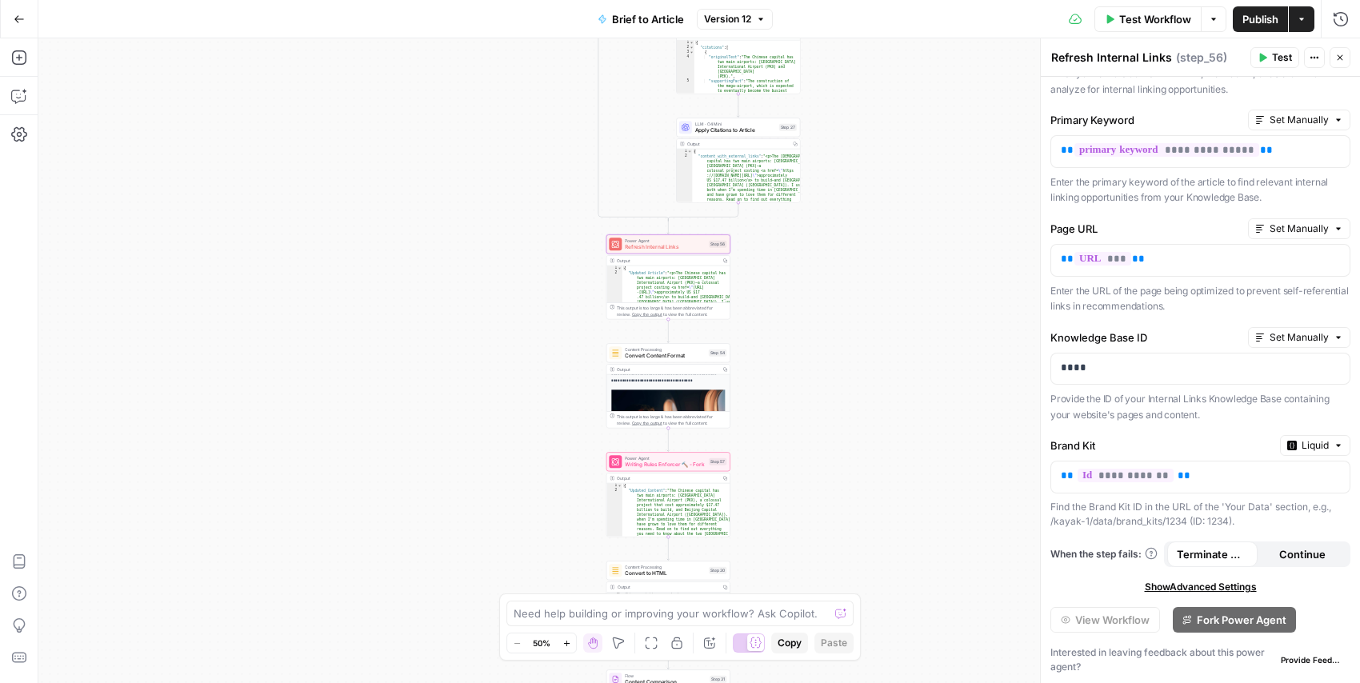
drag, startPoint x: 858, startPoint y: 297, endPoint x: 802, endPoint y: 514, distance: 224.7
click at [802, 514] on div "true false false true false true Workflow Set Inputs Inputs LLM · GPT-4.1 Extra…" at bounding box center [699, 360] width 1322 height 645
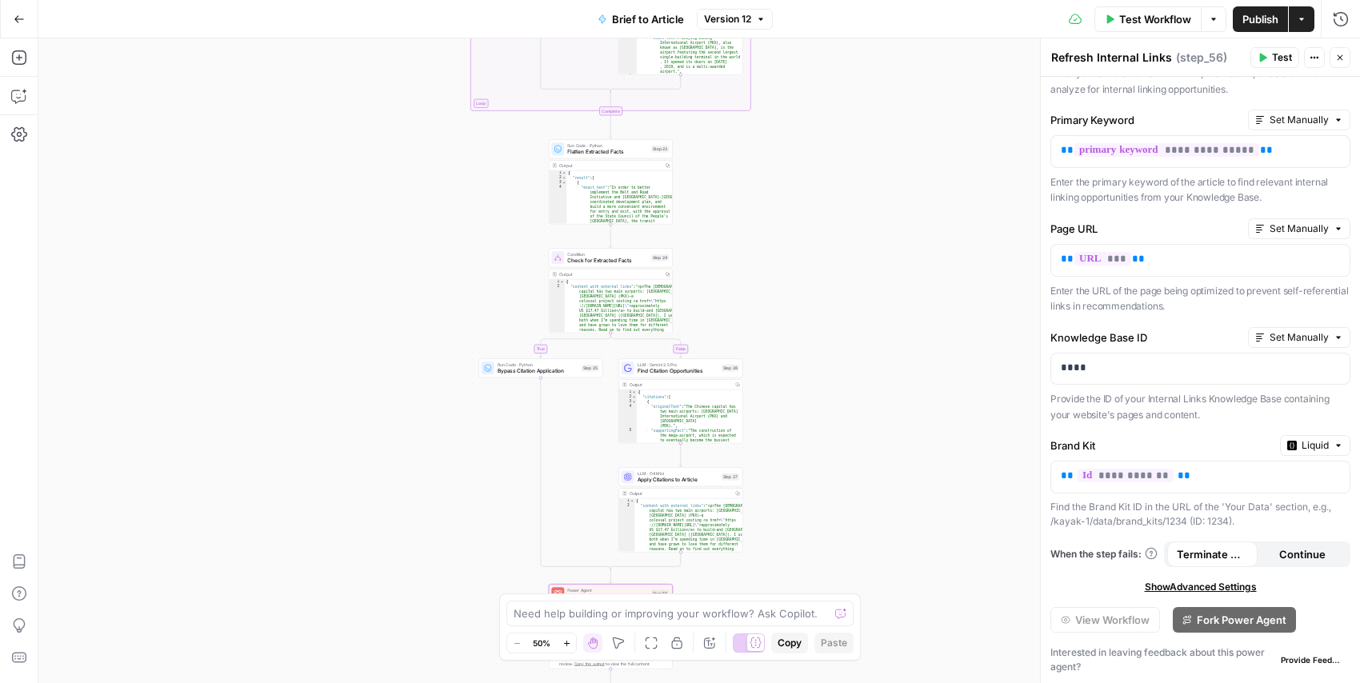
drag, startPoint x: 843, startPoint y: 284, endPoint x: 817, endPoint y: 480, distance: 197.8
click at [817, 480] on div "true false false true false true Workflow Set Inputs Inputs LLM · GPT-4.1 Extra…" at bounding box center [699, 360] width 1322 height 645
drag, startPoint x: 796, startPoint y: 333, endPoint x: 801, endPoint y: 458, distance: 124.9
click at [801, 458] on div "true false false true false true Workflow Set Inputs Inputs LLM · GPT-4.1 Extra…" at bounding box center [699, 360] width 1322 height 645
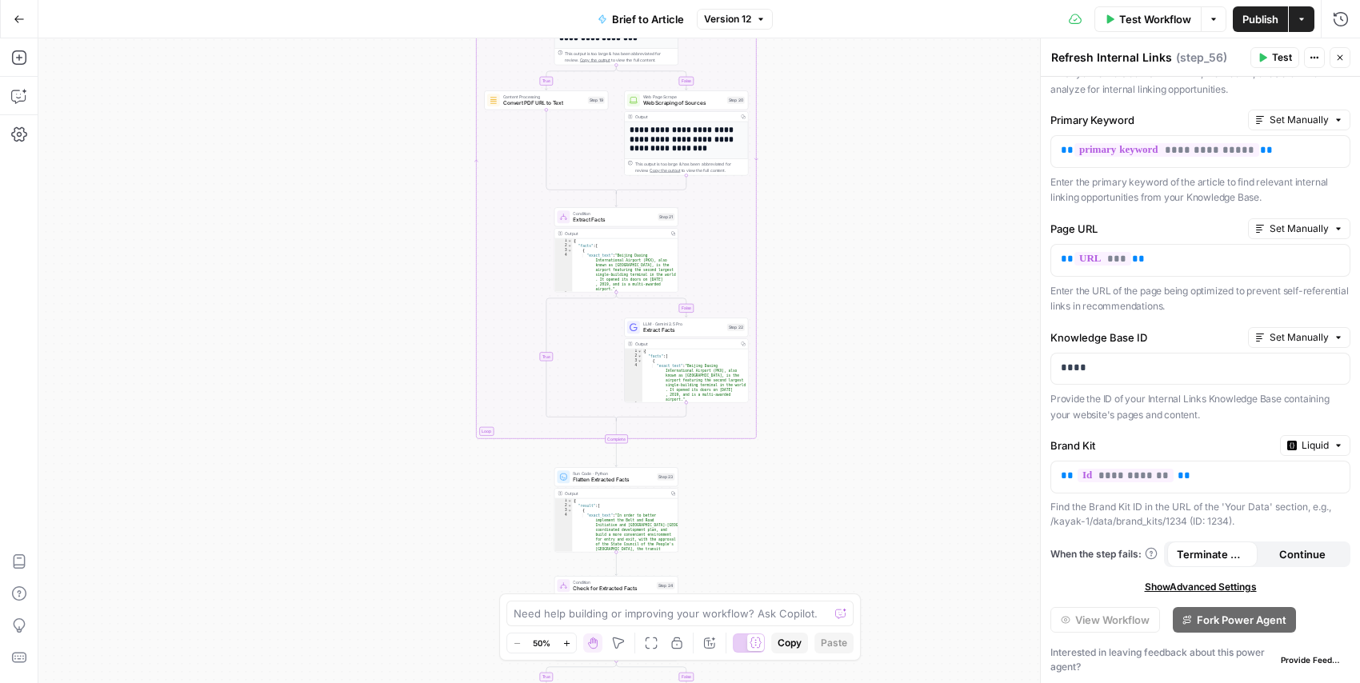
drag, startPoint x: 795, startPoint y: 197, endPoint x: 798, endPoint y: 400, distance: 203.2
click at [798, 400] on div "true false false true false true Workflow Set Inputs Inputs LLM · GPT-4.1 Extra…" at bounding box center [699, 360] width 1322 height 645
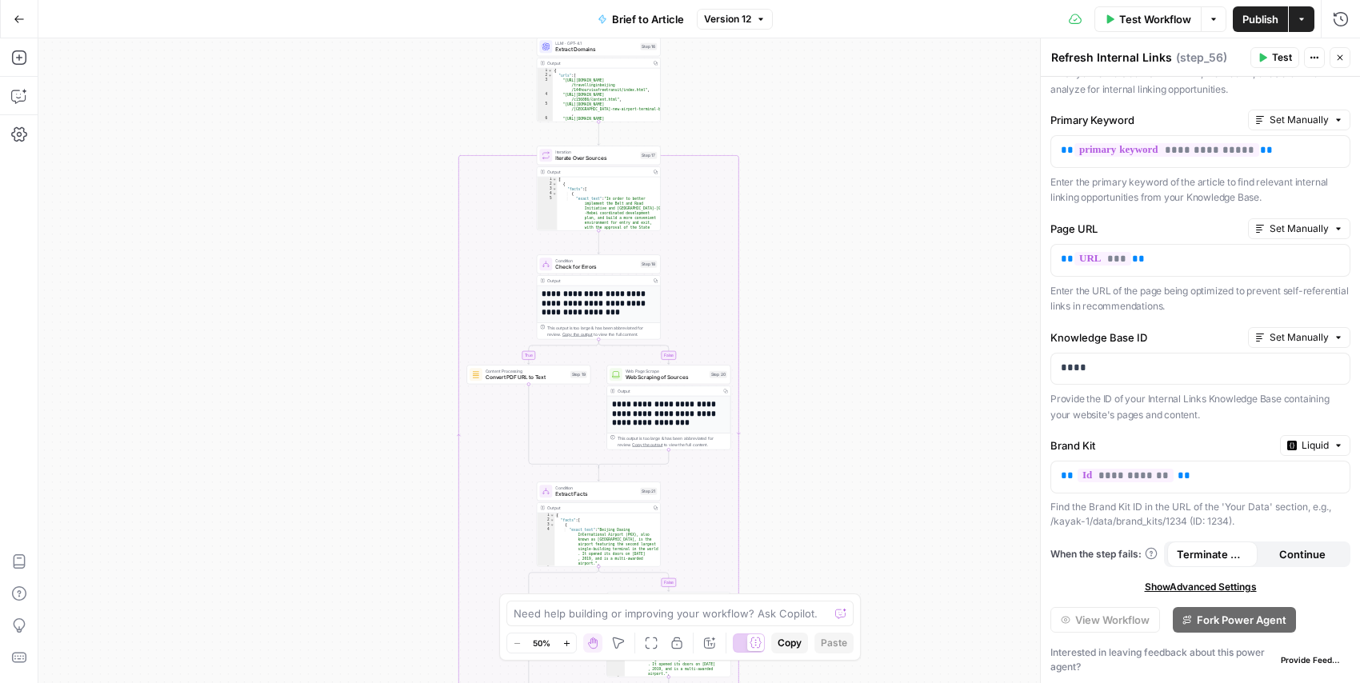
drag, startPoint x: 798, startPoint y: 146, endPoint x: 778, endPoint y: 420, distance: 275.1
click at [778, 420] on div "true false false true false true Workflow Set Inputs Inputs LLM · GPT-4.1 Extra…" at bounding box center [699, 360] width 1322 height 645
click at [24, 14] on button "Go Back" at bounding box center [19, 19] width 29 height 29
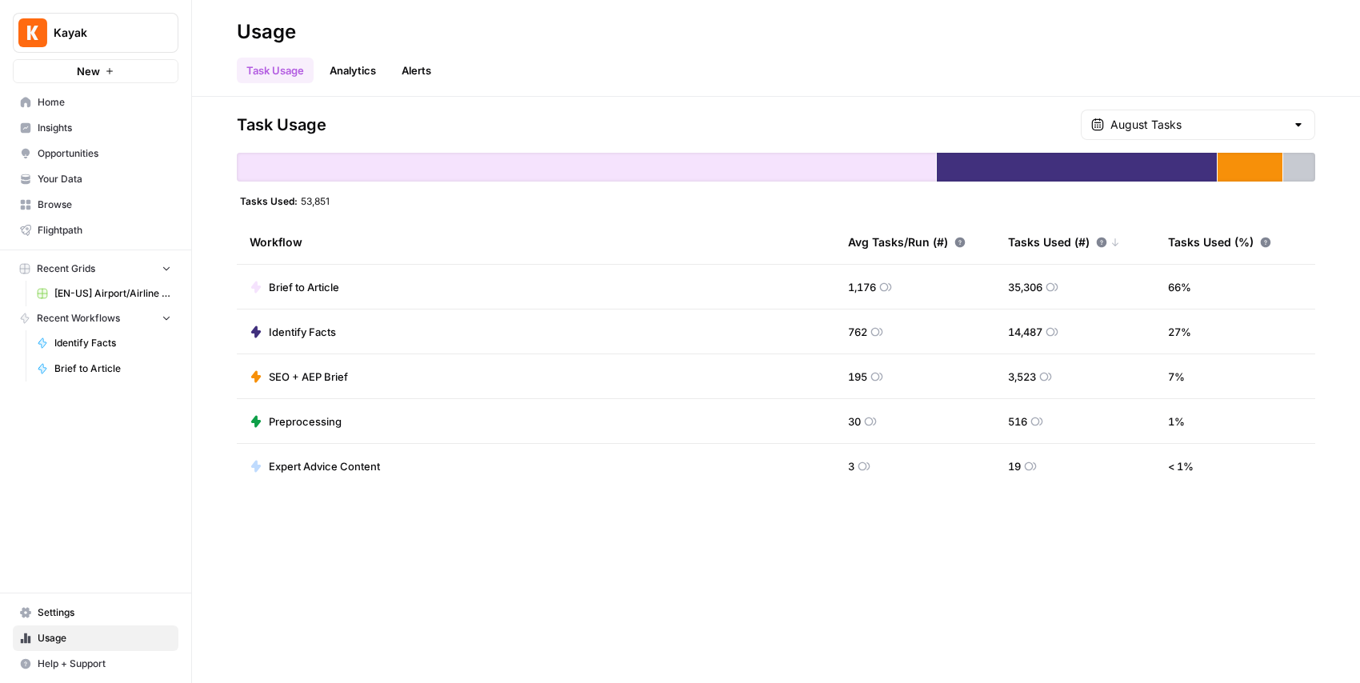
click at [518, 80] on div "Task Usage Analytics Alerts" at bounding box center [776, 64] width 1078 height 38
